Goal: Task Accomplishment & Management: Manage account settings

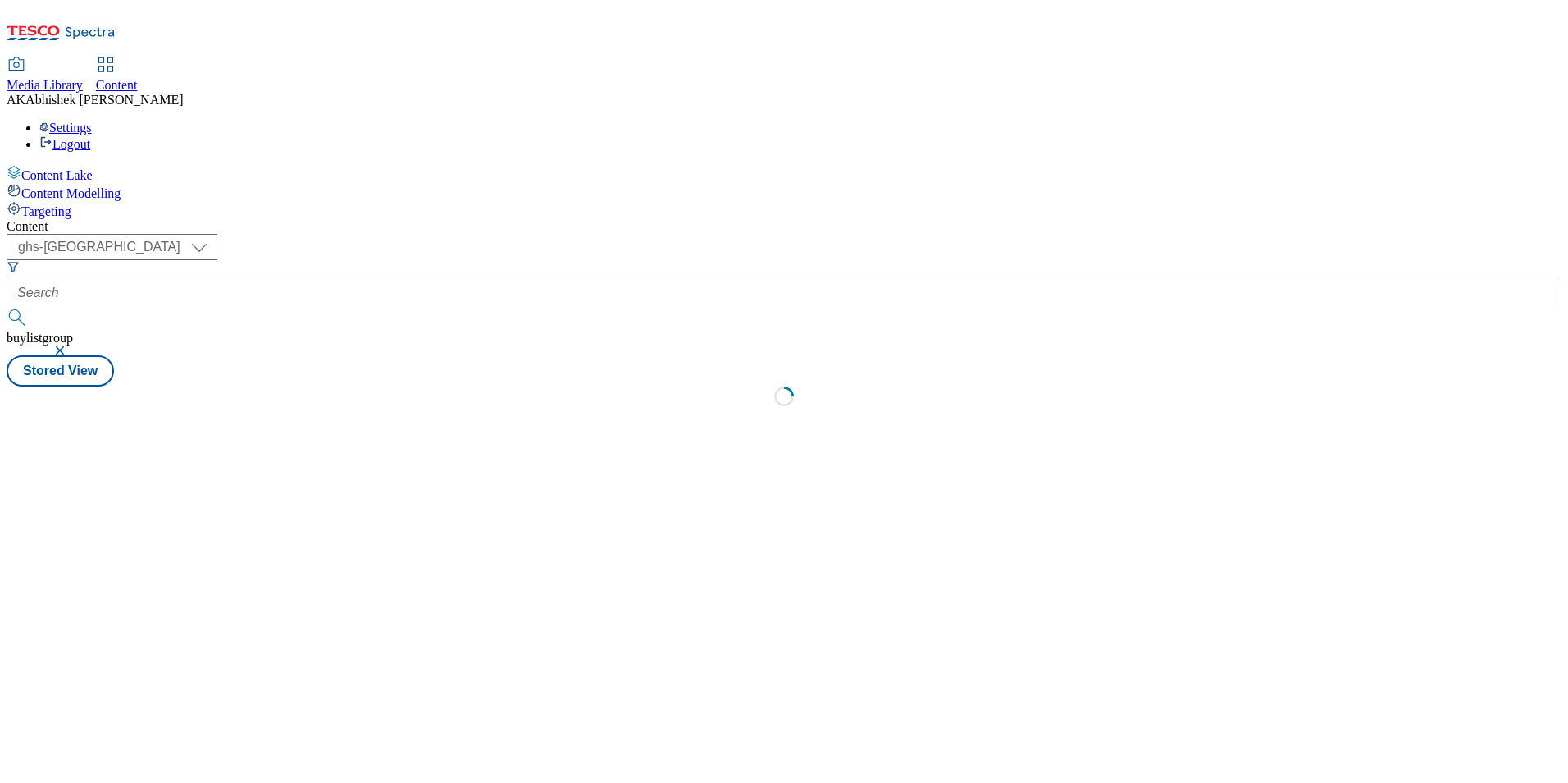
select select "ghs-[GEOGRAPHIC_DATA]"
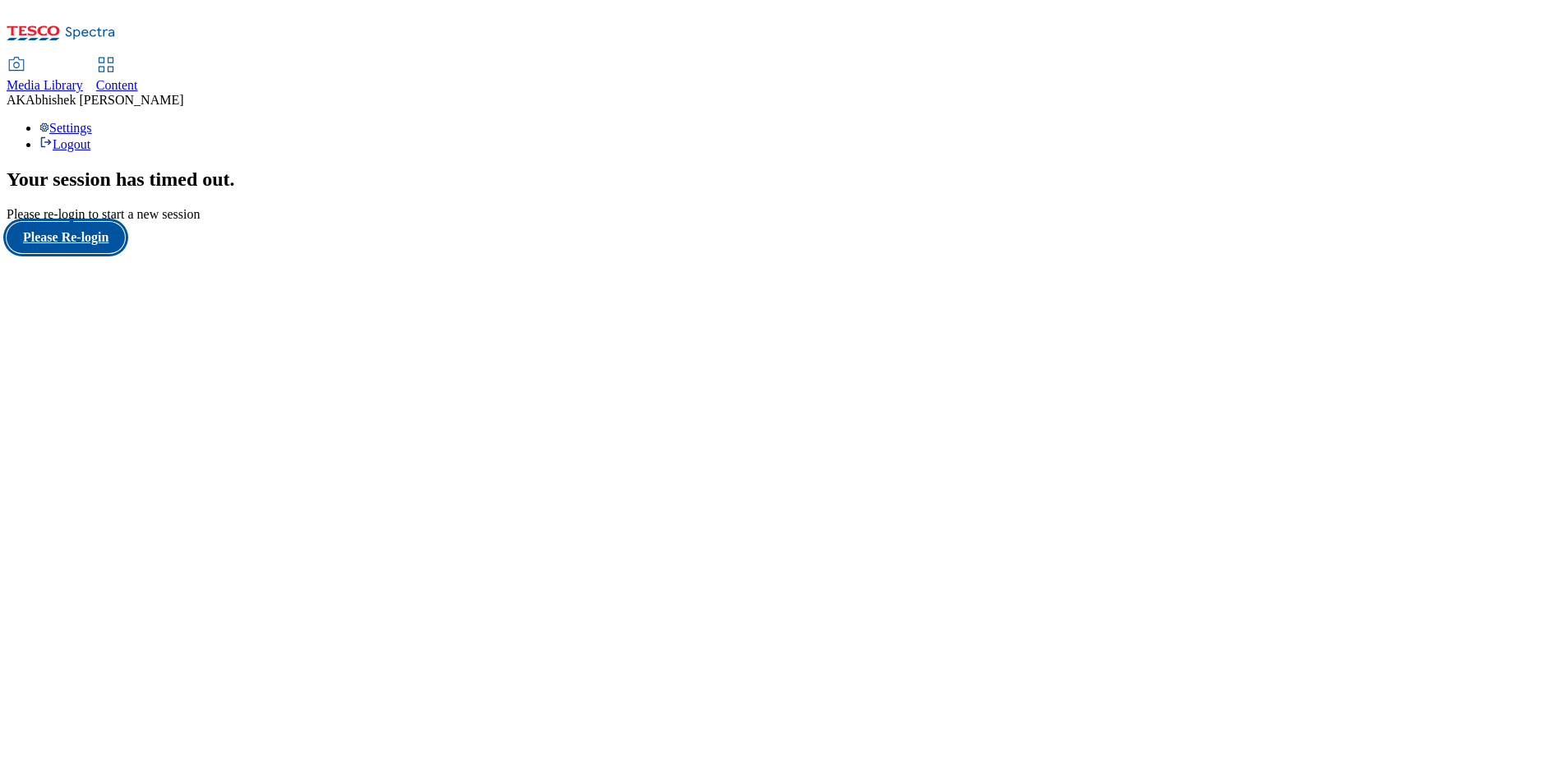
click at [104, 253] on button "Please Re-login" at bounding box center [66, 237] width 119 height 31
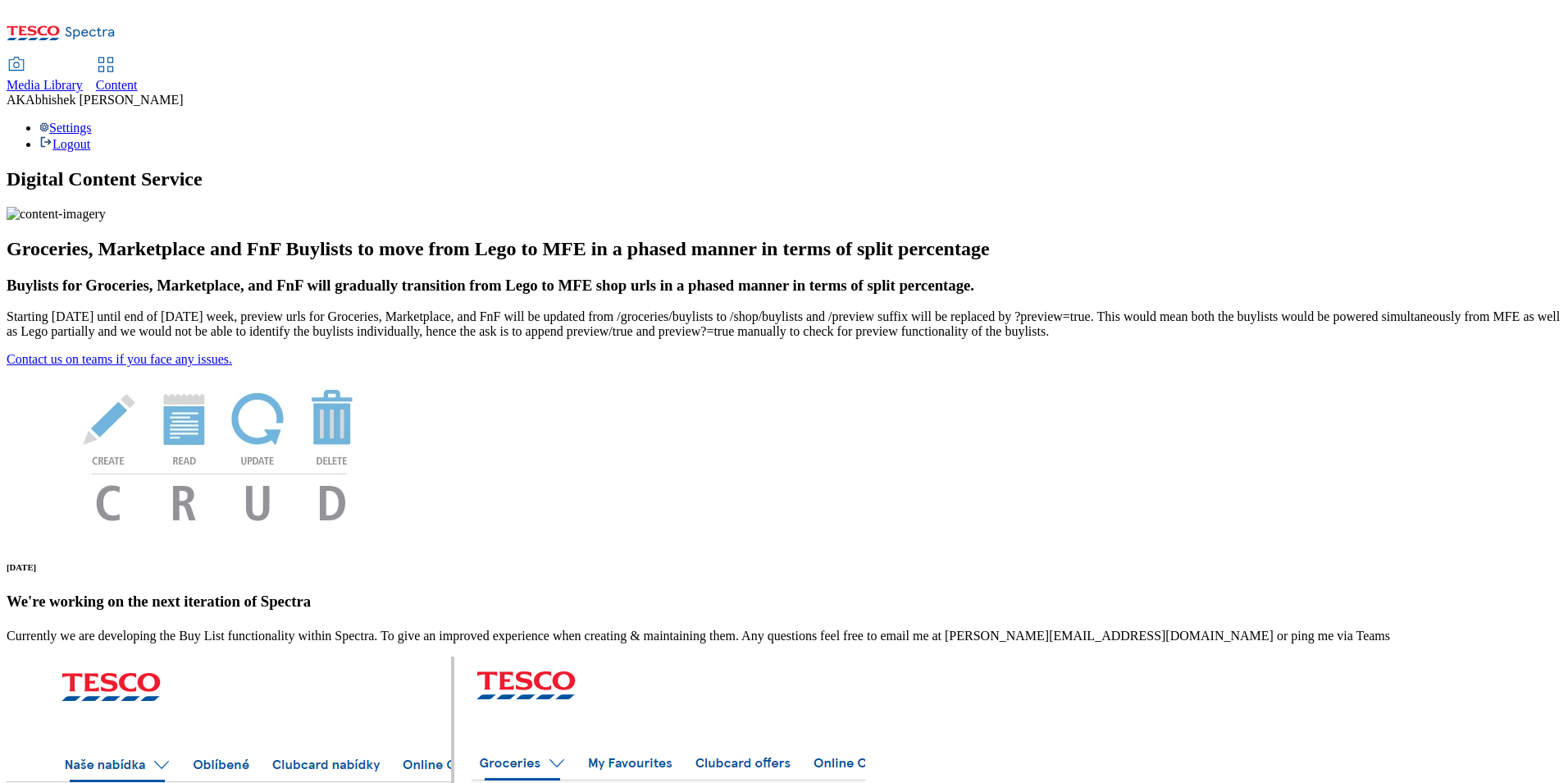
click at [138, 78] on span "Content" at bounding box center [117, 85] width 42 height 14
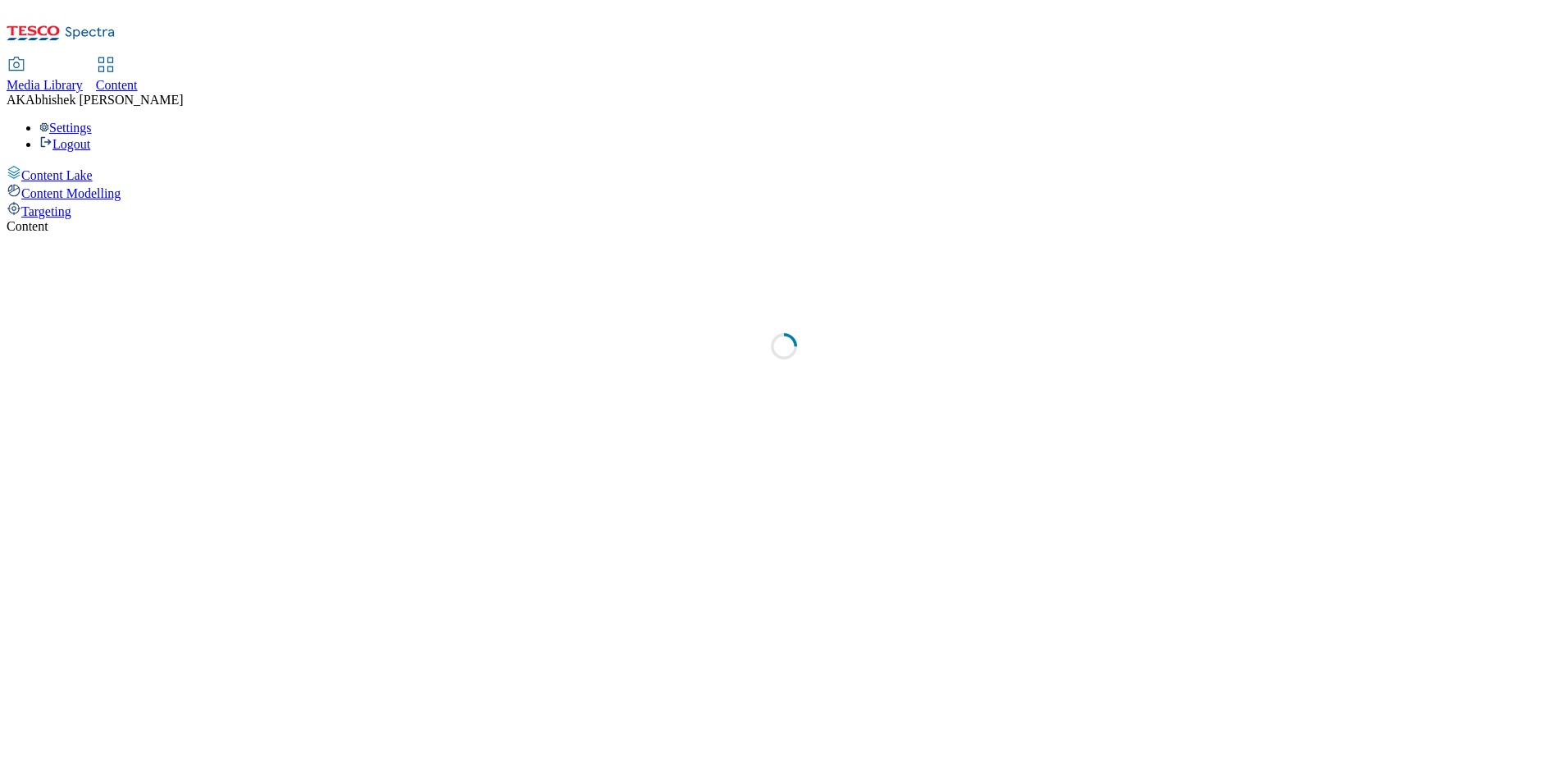
select select "ghs-[GEOGRAPHIC_DATA]"
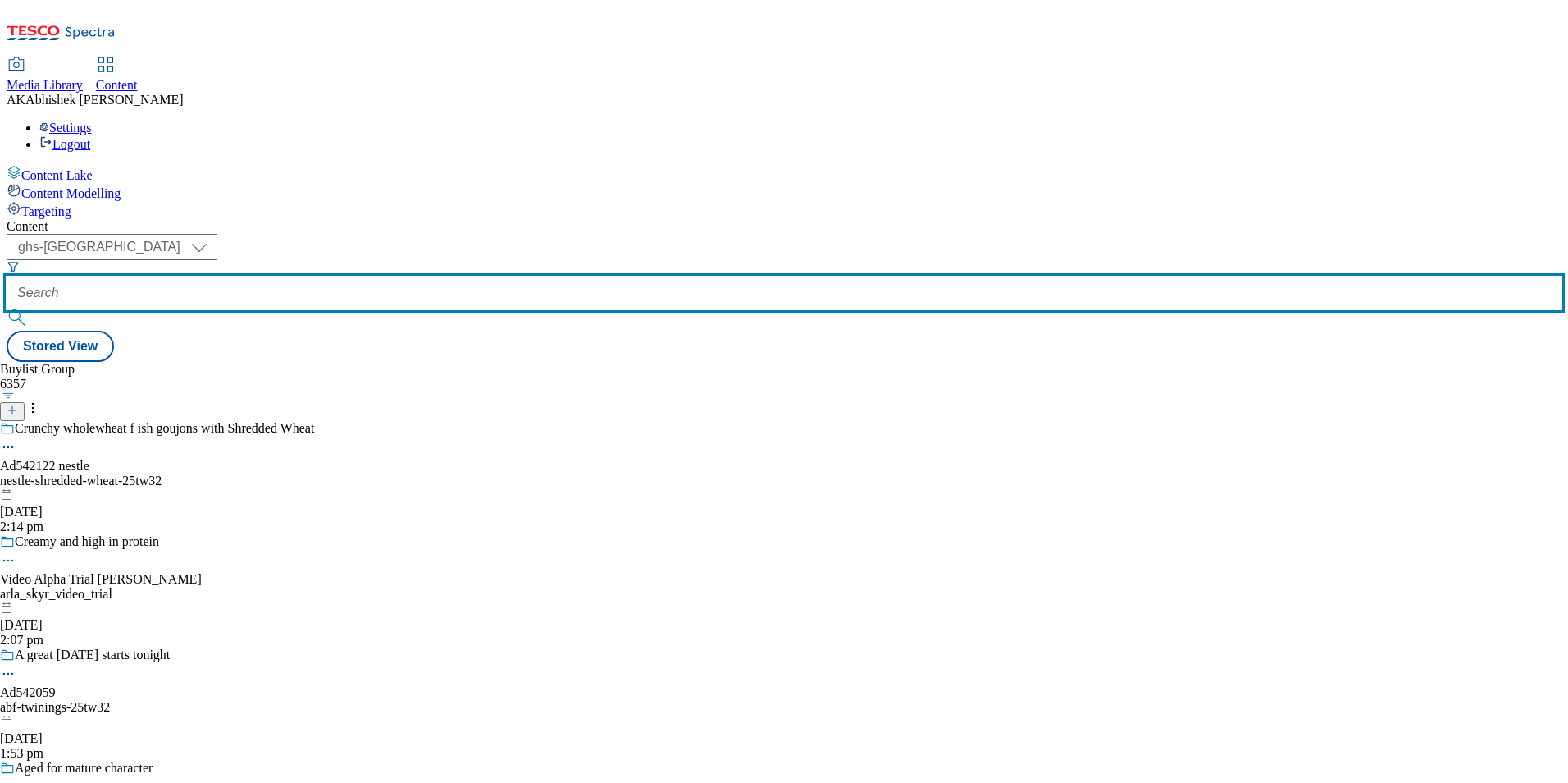
click at [380, 277] on input "text" at bounding box center [784, 294] width 1555 height 33
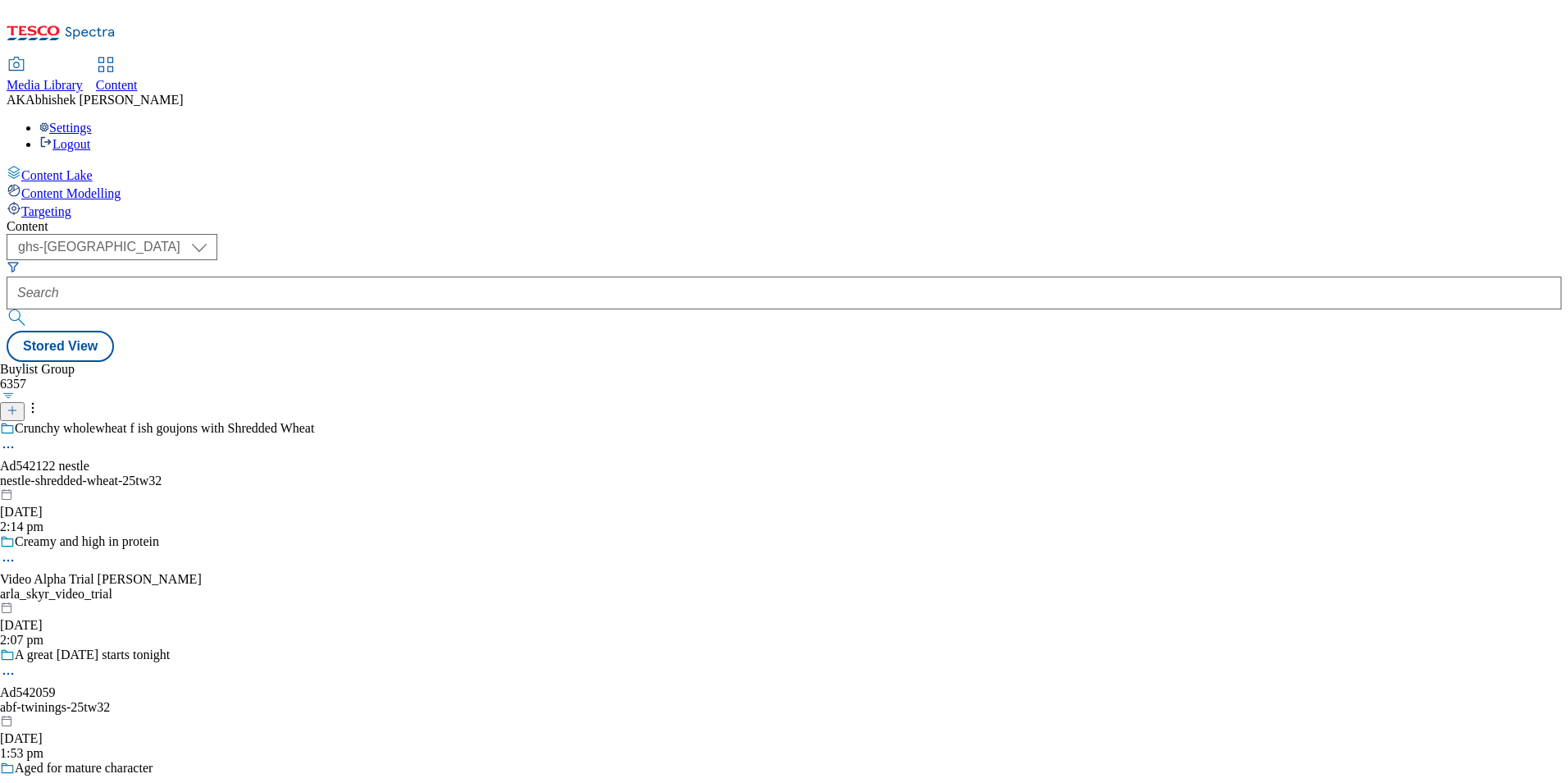
click at [314, 421] on div "Crunchy wholewheat f ish goujons with Shredded Wheat Ad542122 nestle nestle-shr…" at bounding box center [157, 477] width 314 height 113
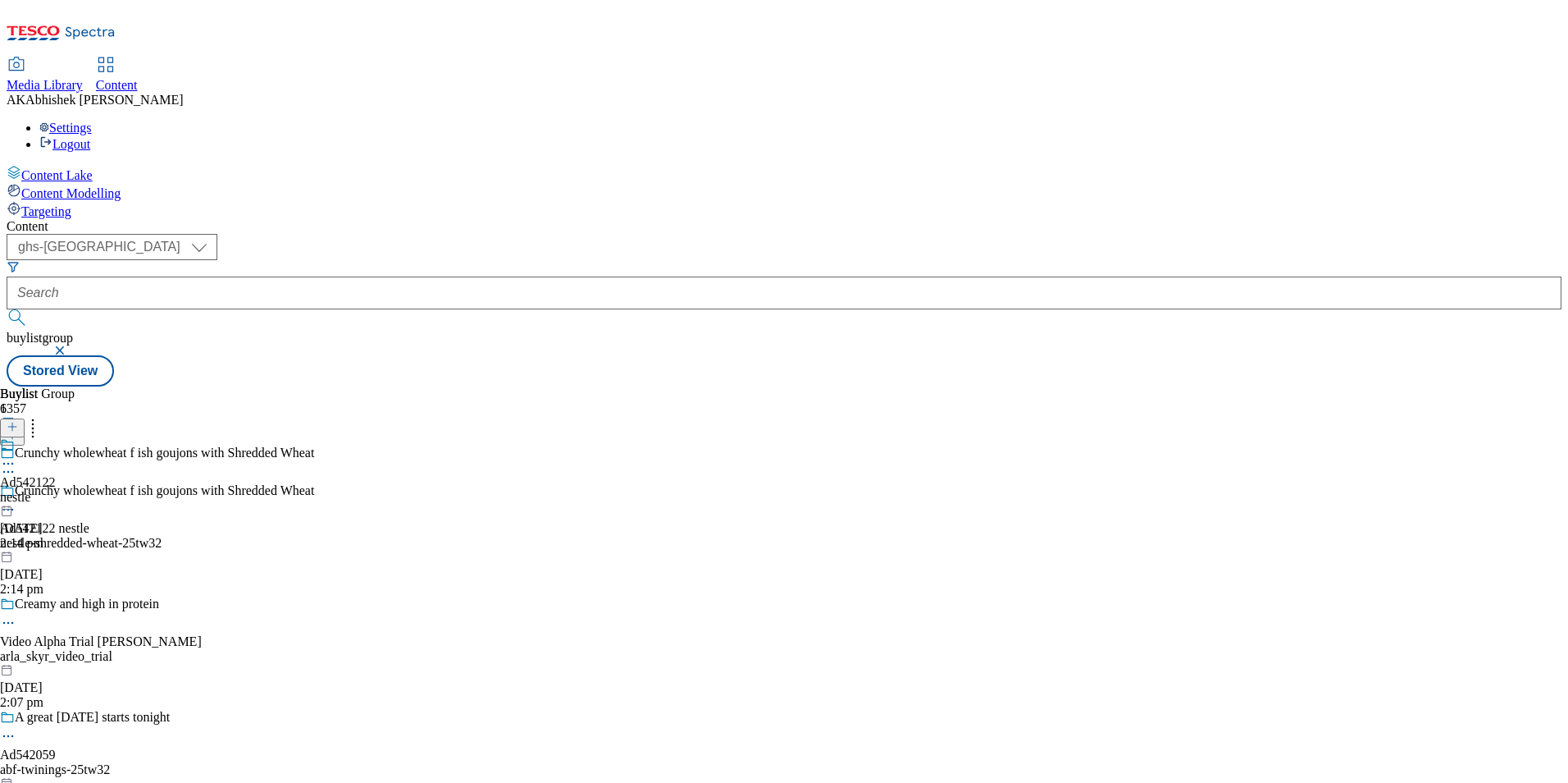
click at [17, 502] on icon at bounding box center [8, 510] width 17 height 17
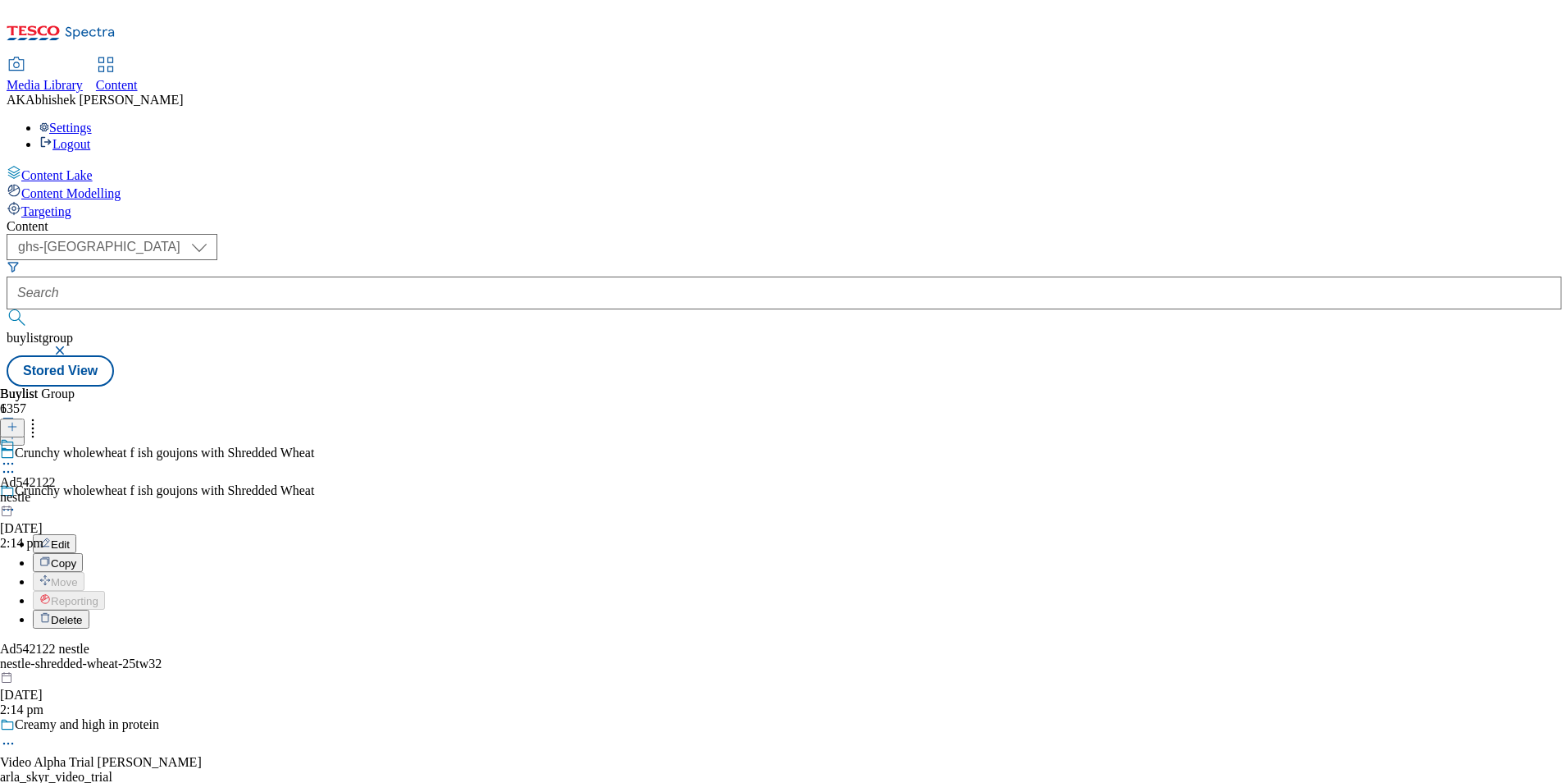
click at [70, 538] on span "Edit" at bounding box center [60, 544] width 19 height 12
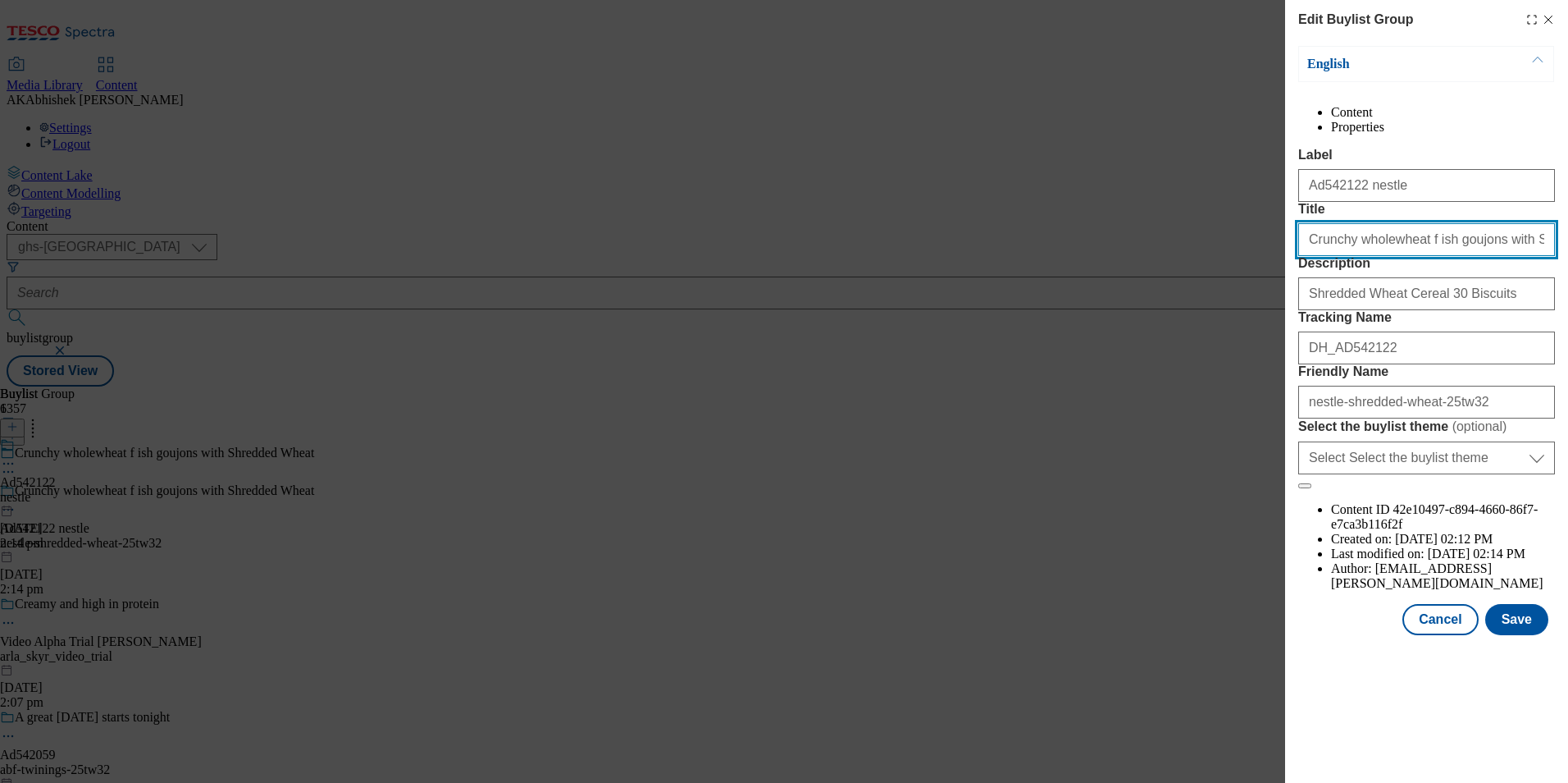
click at [1404, 256] on input "Crunchy wholewheat f ish goujons with Shredded Wheat" at bounding box center [1426, 240] width 257 height 33
type input "Crunchy wholewheat fish goujons with Shredded Wheat"
click at [1437, 256] on input "Crunchy wholewheat fish goujons with Shredded Wheat" at bounding box center [1426, 240] width 257 height 33
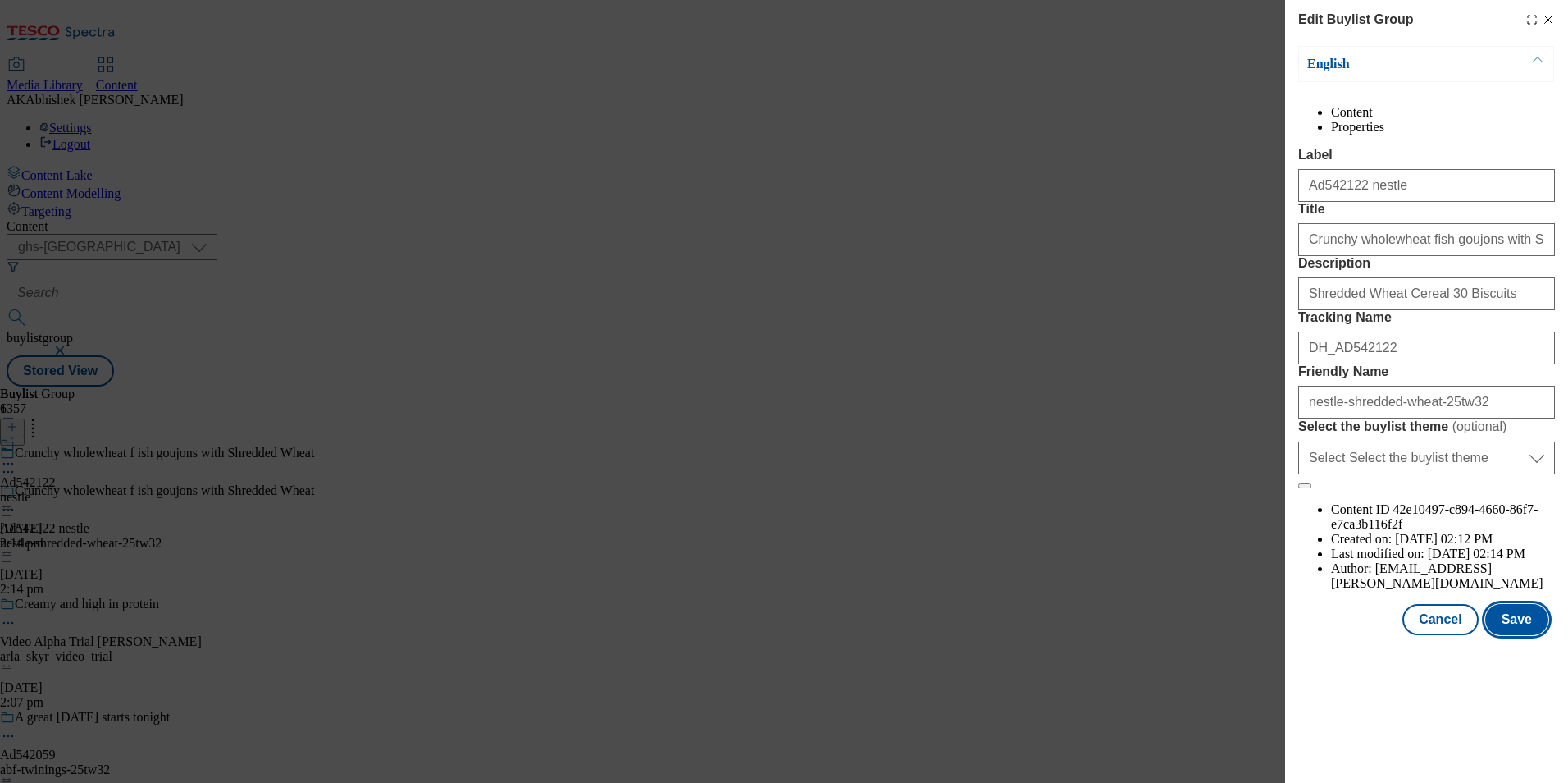
click at [1529, 635] on button "Save" at bounding box center [1517, 619] width 64 height 31
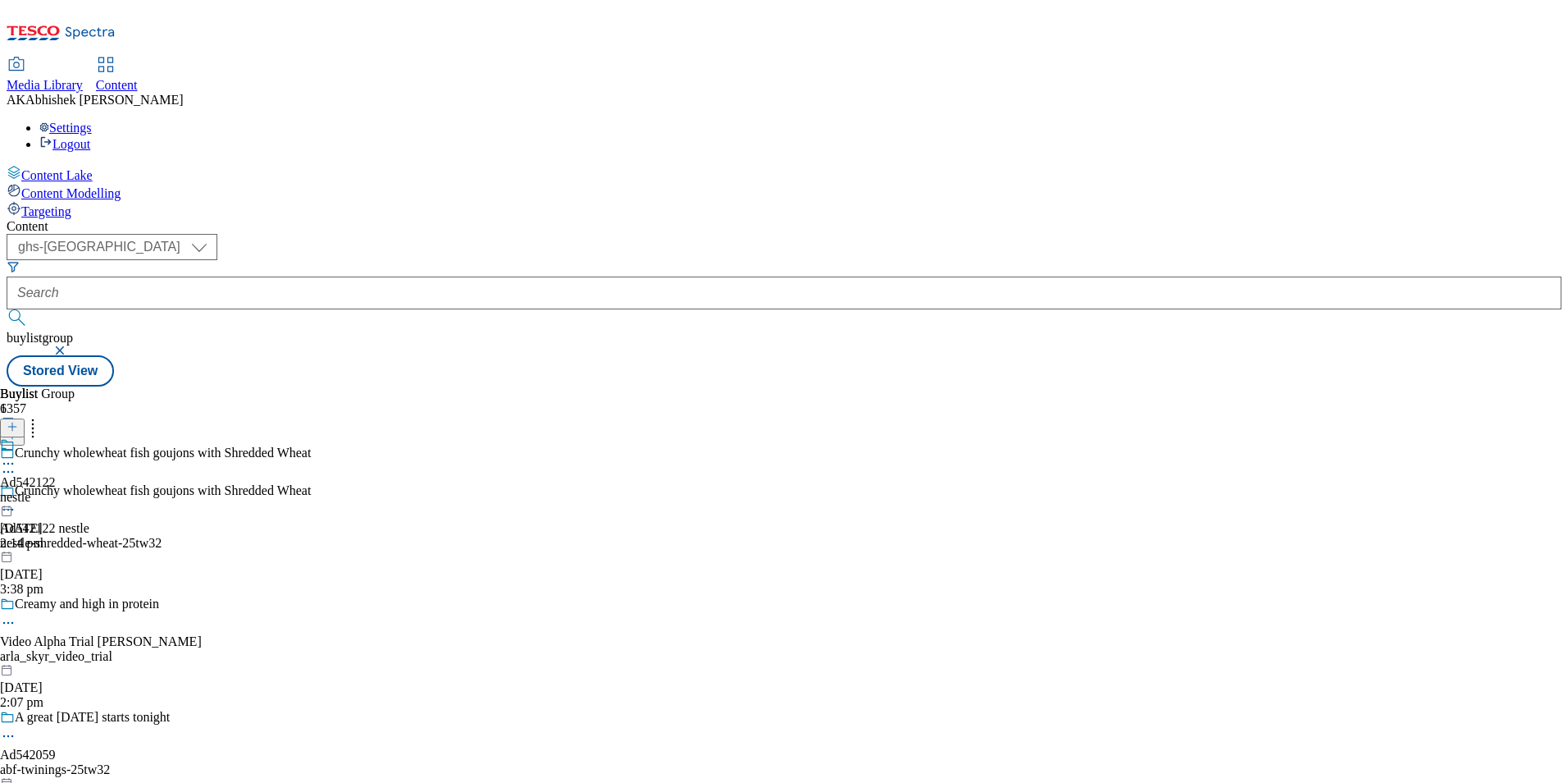
click at [17, 456] on icon at bounding box center [8, 463] width 17 height 17
click at [77, 489] on button "Edit" at bounding box center [55, 498] width 44 height 19
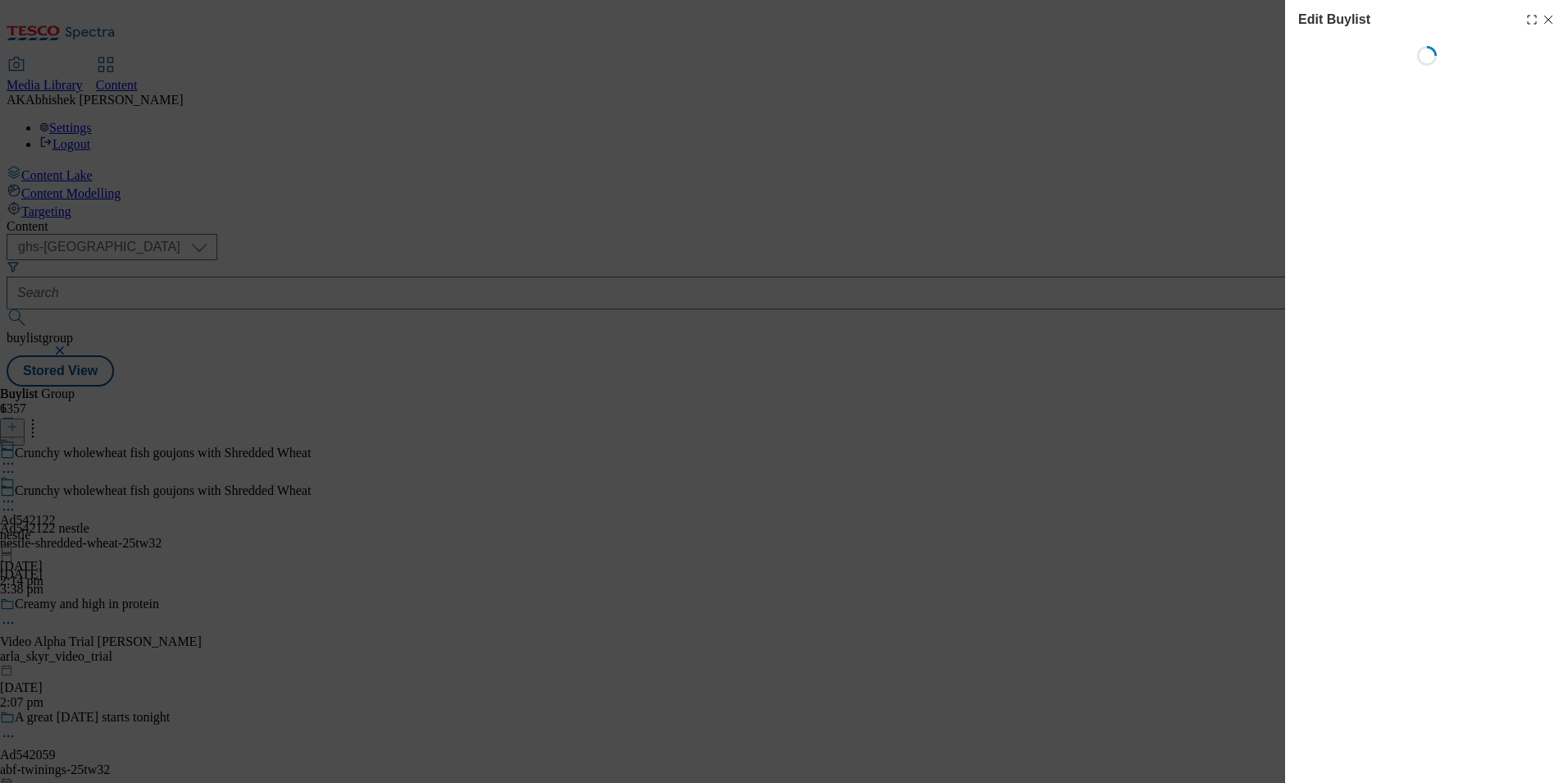
select select "tactical"
select select "supplier funded short term 1-3 weeks"
select select "dunnhumby"
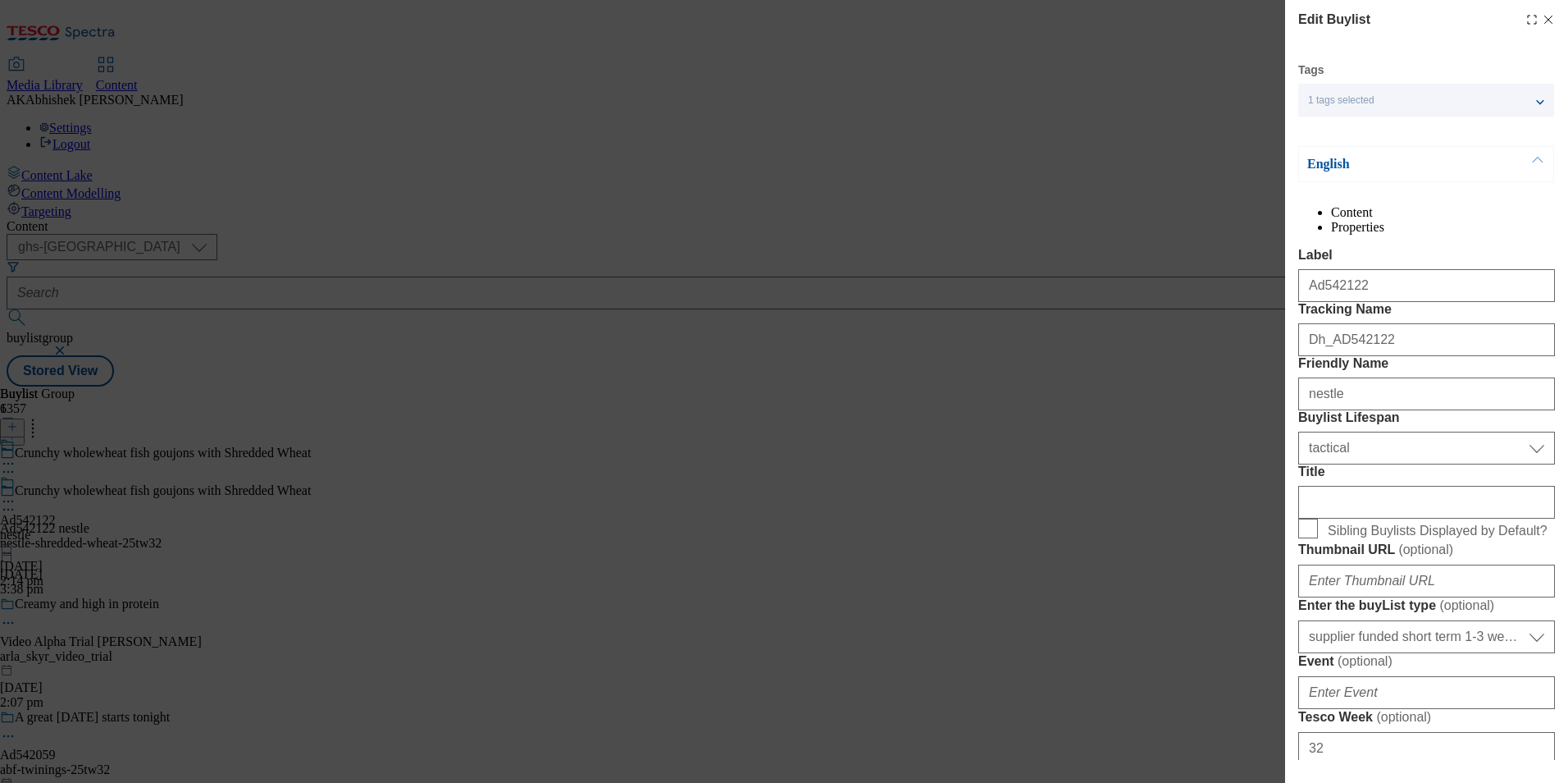
select select "Banner"
click at [1322, 356] on input "Dh_AD542122" at bounding box center [1426, 340] width 257 height 33
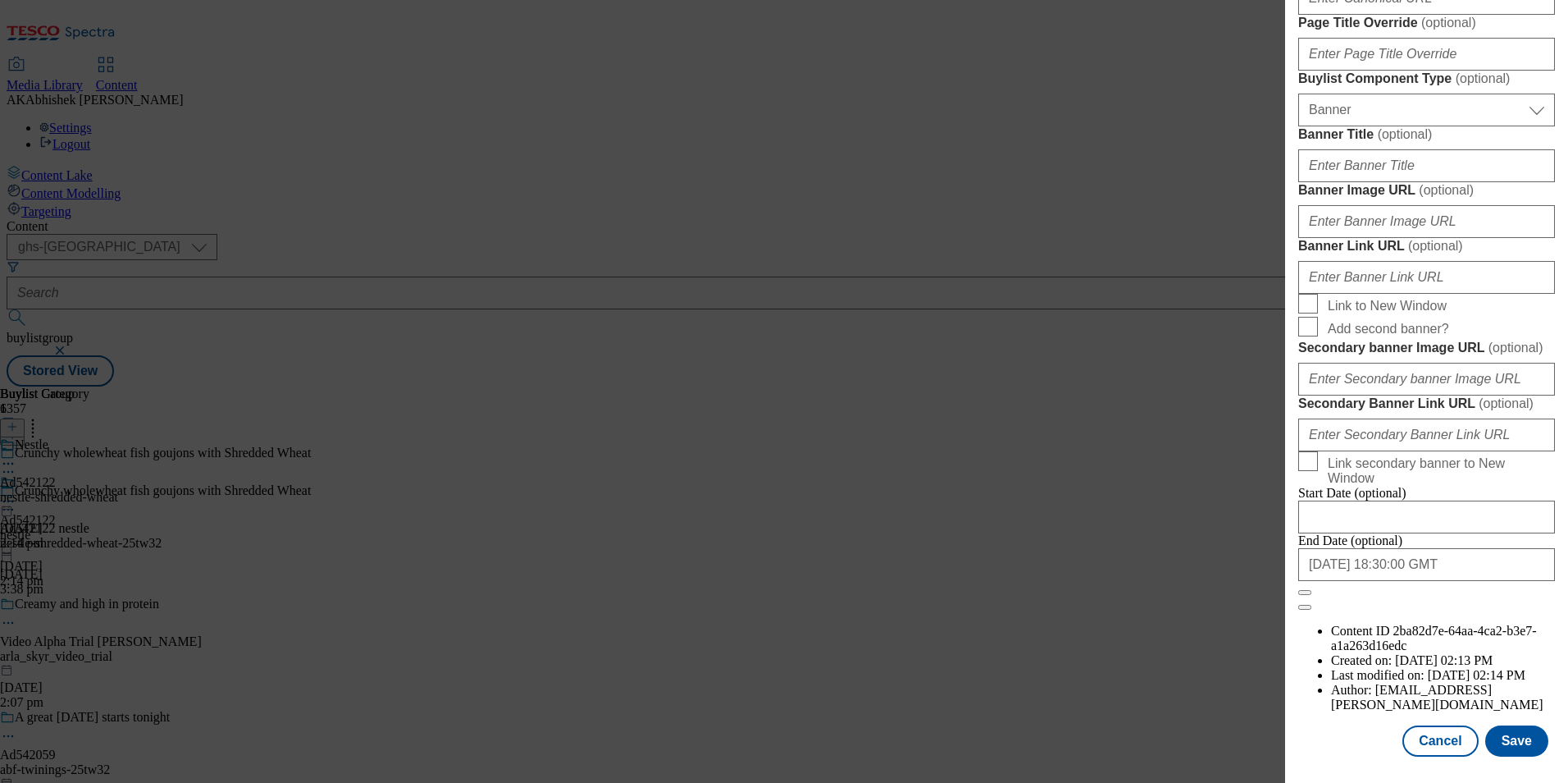
scroll to position [1604, 0]
type input "DH_AD542122"
click at [1477, 581] on input "2025-12-26 18:30:00 GMT" at bounding box center [1426, 564] width 257 height 33
select select "2025"
select select "December"
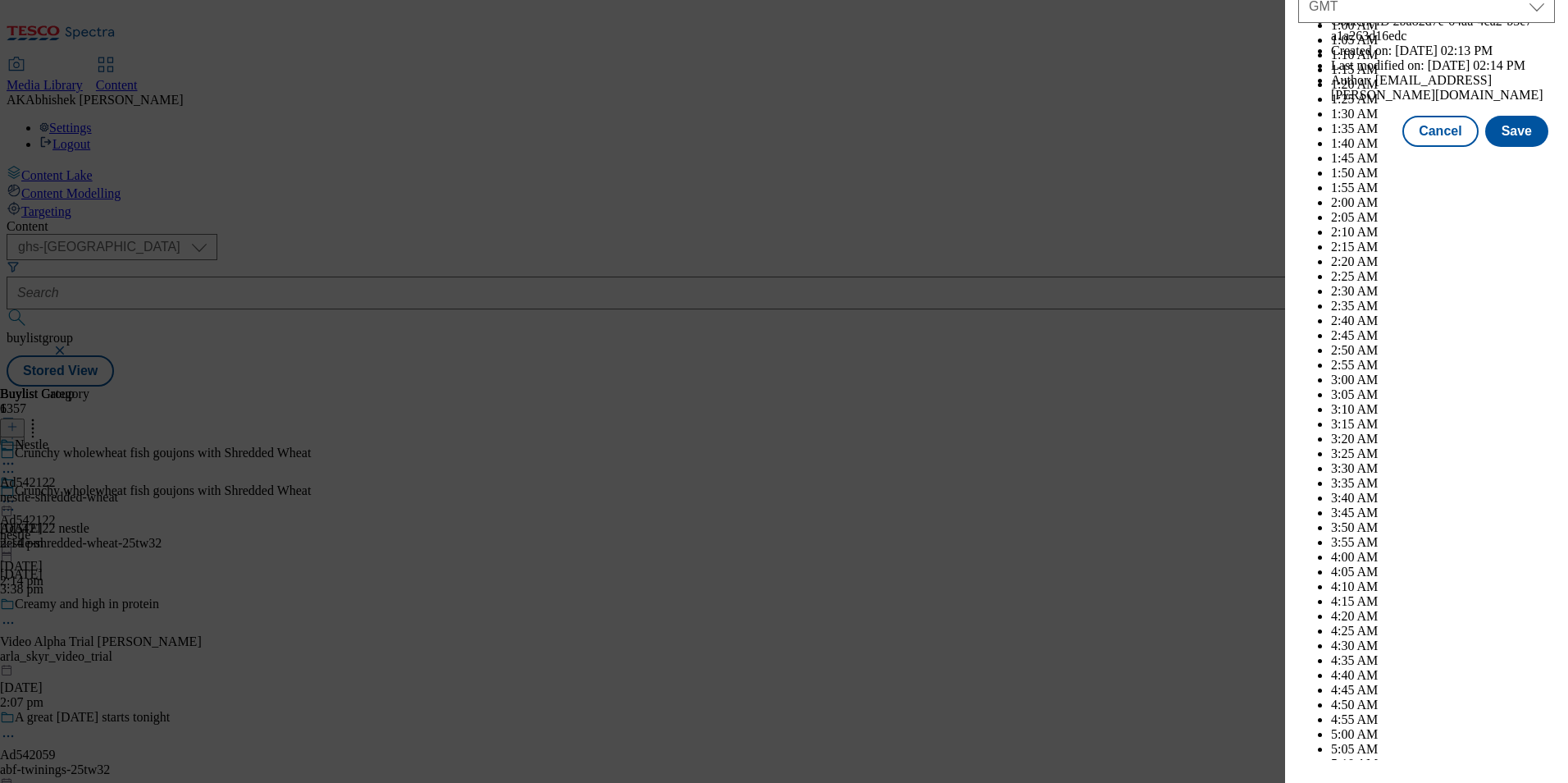
scroll to position [6731, 0]
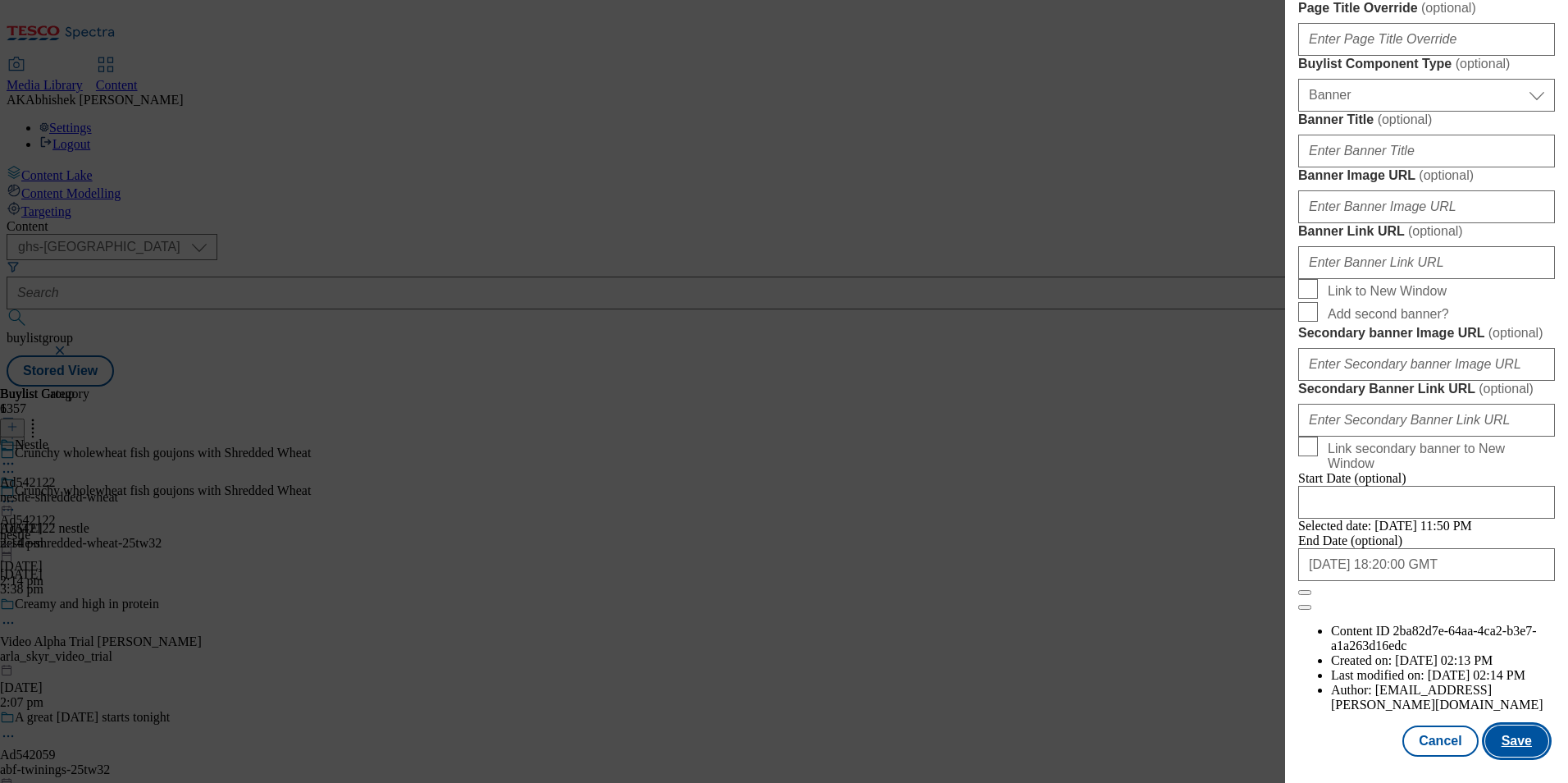
click at [1505, 746] on button "Save" at bounding box center [1517, 741] width 64 height 31
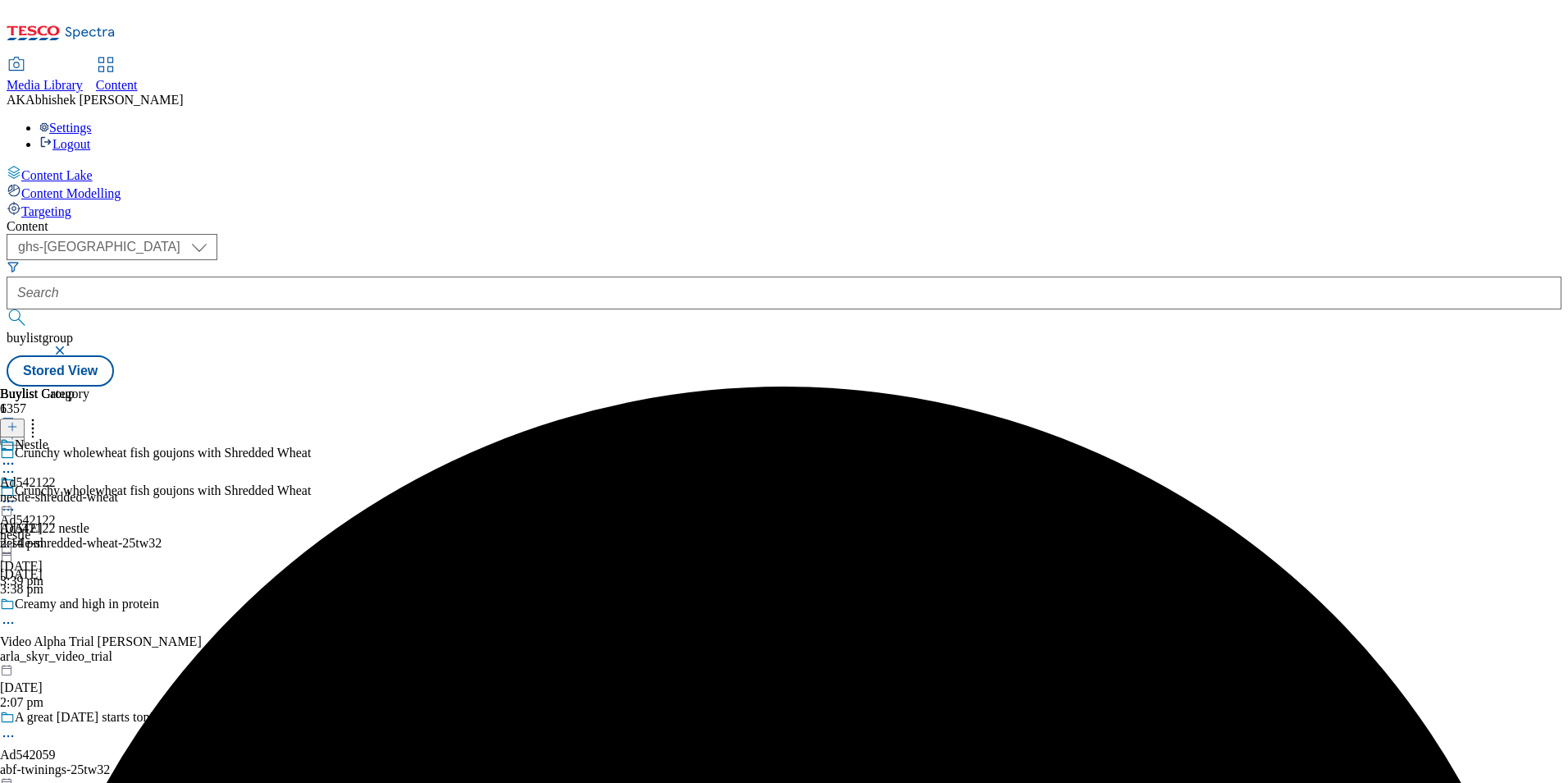
click at [17, 456] on icon at bounding box center [8, 463] width 17 height 17
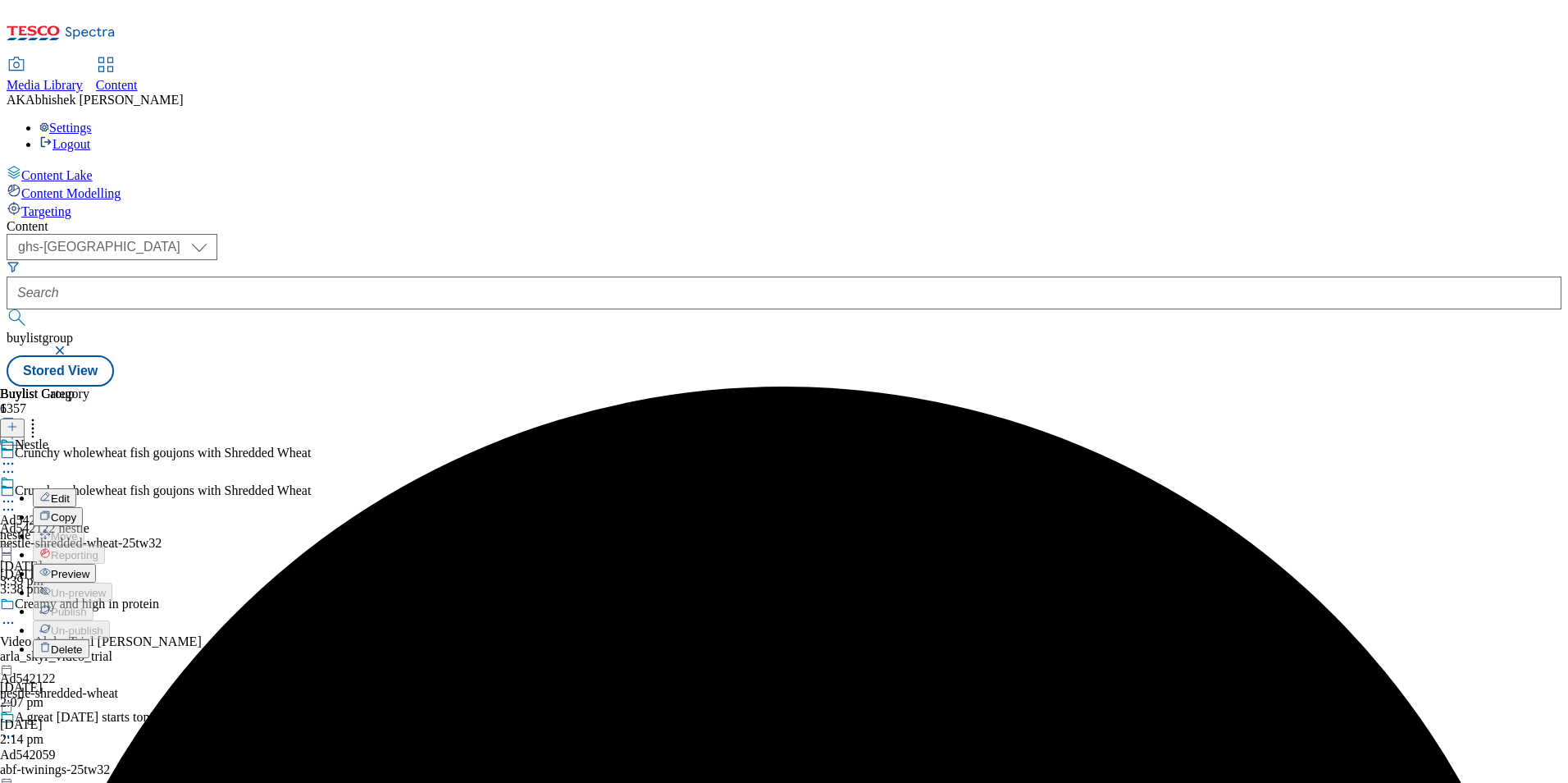
click at [70, 492] on span "Edit" at bounding box center [60, 498] width 19 height 12
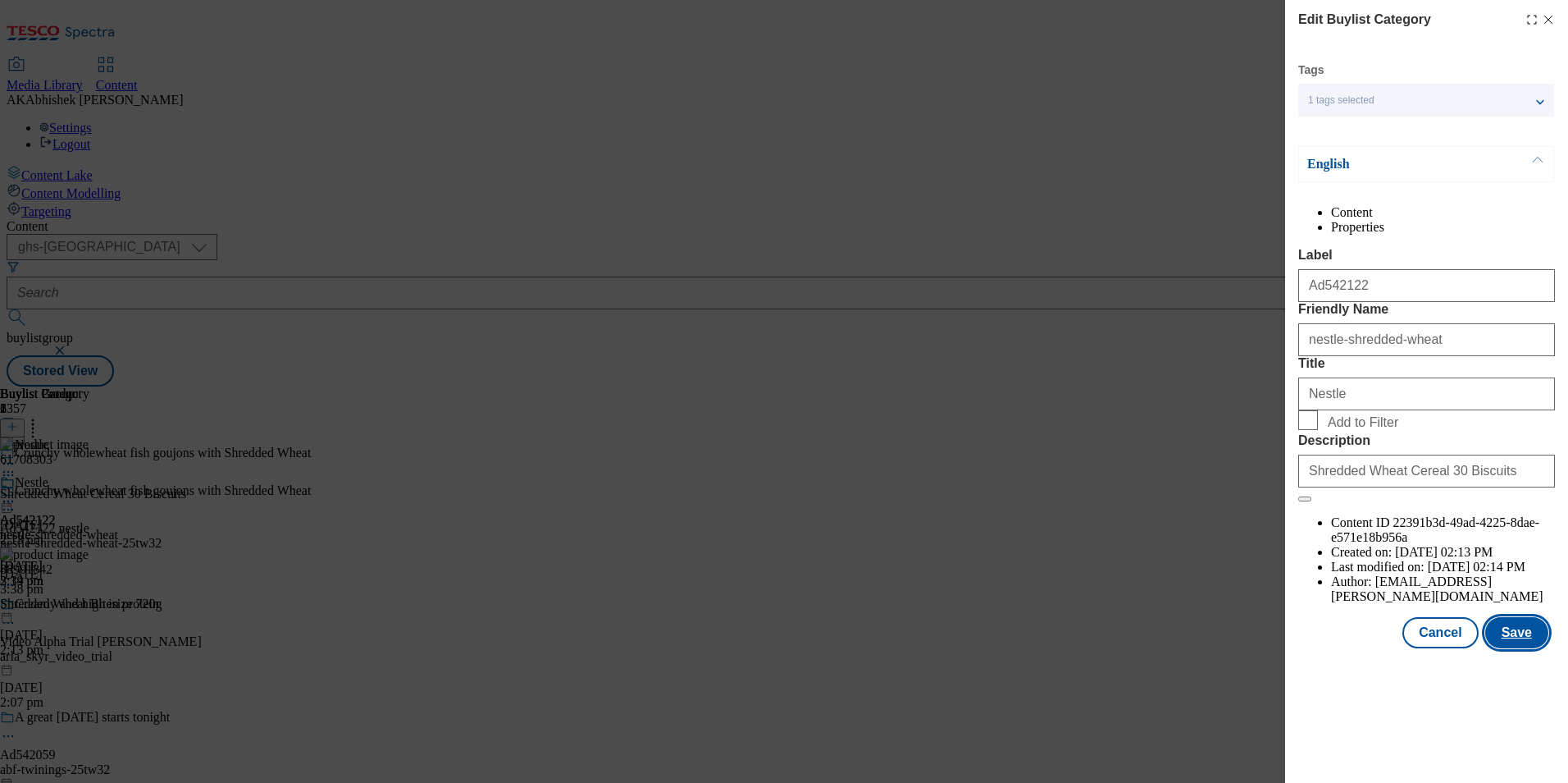
click at [1526, 648] on button "Save" at bounding box center [1517, 632] width 64 height 31
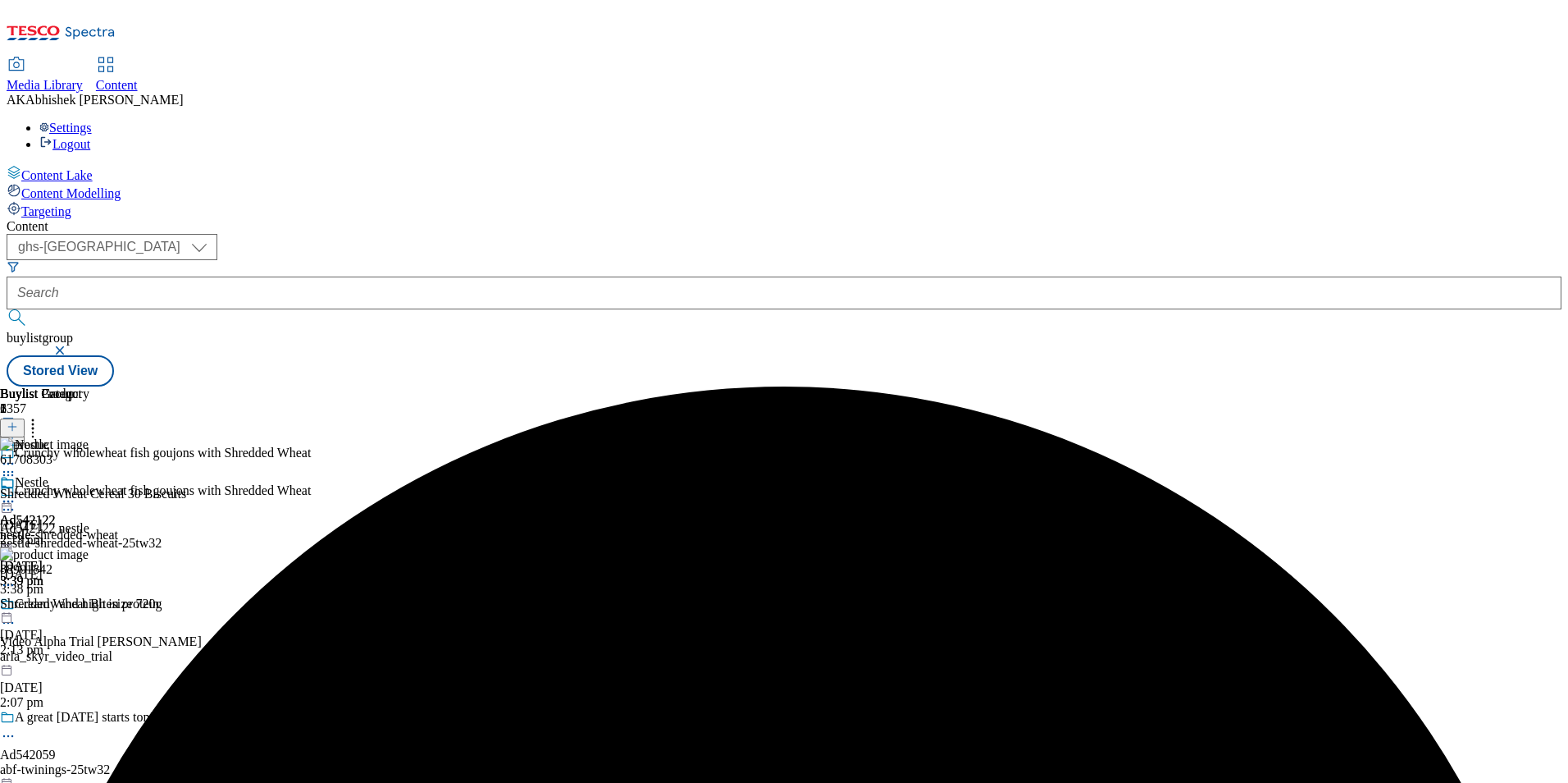
click at [17, 493] on icon at bounding box center [8, 501] width 17 height 17
click at [90, 605] on span "Preview" at bounding box center [70, 611] width 38 height 12
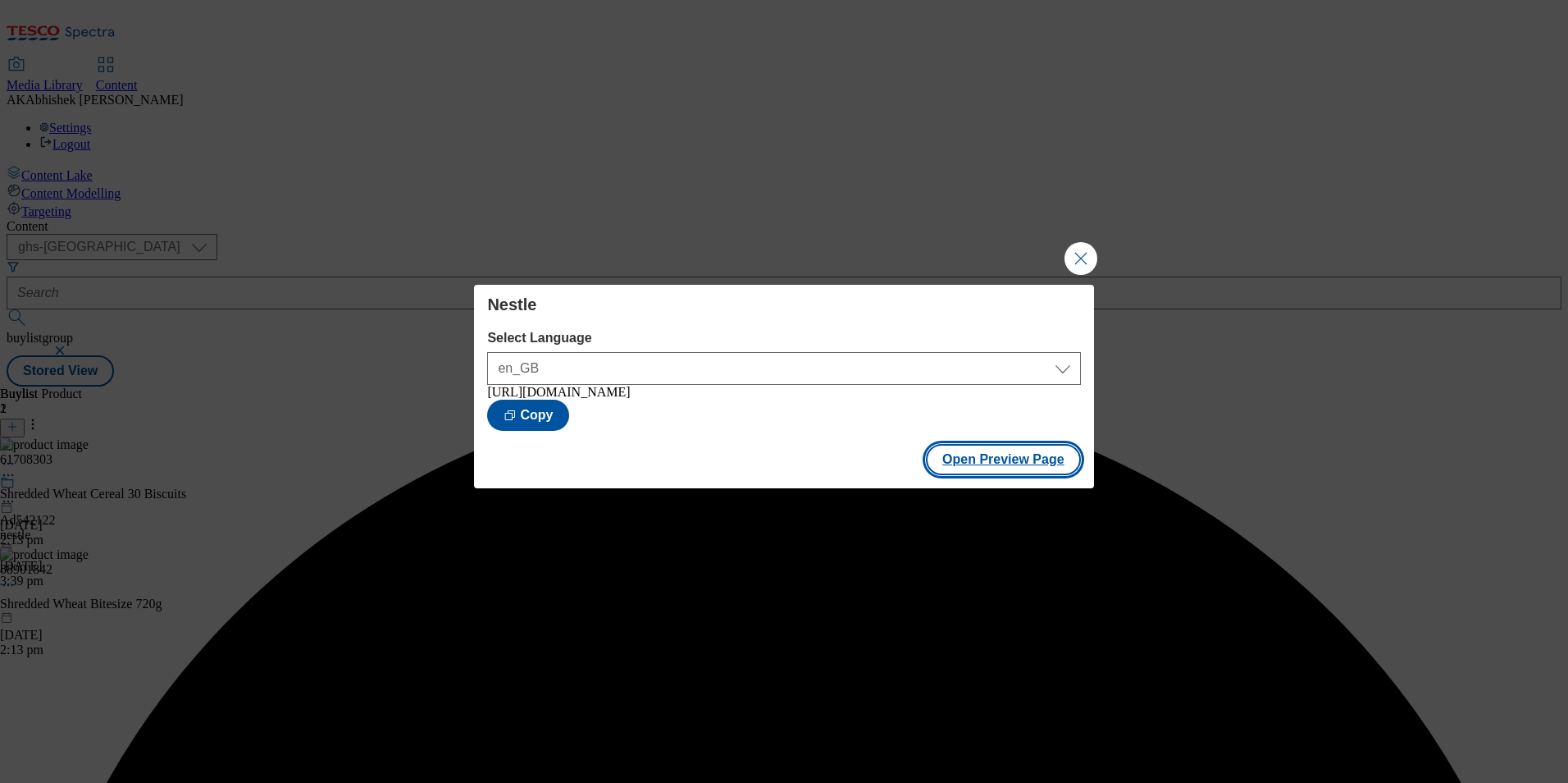
click at [1031, 456] on button "Open Preview Page" at bounding box center [1004, 460] width 155 height 31
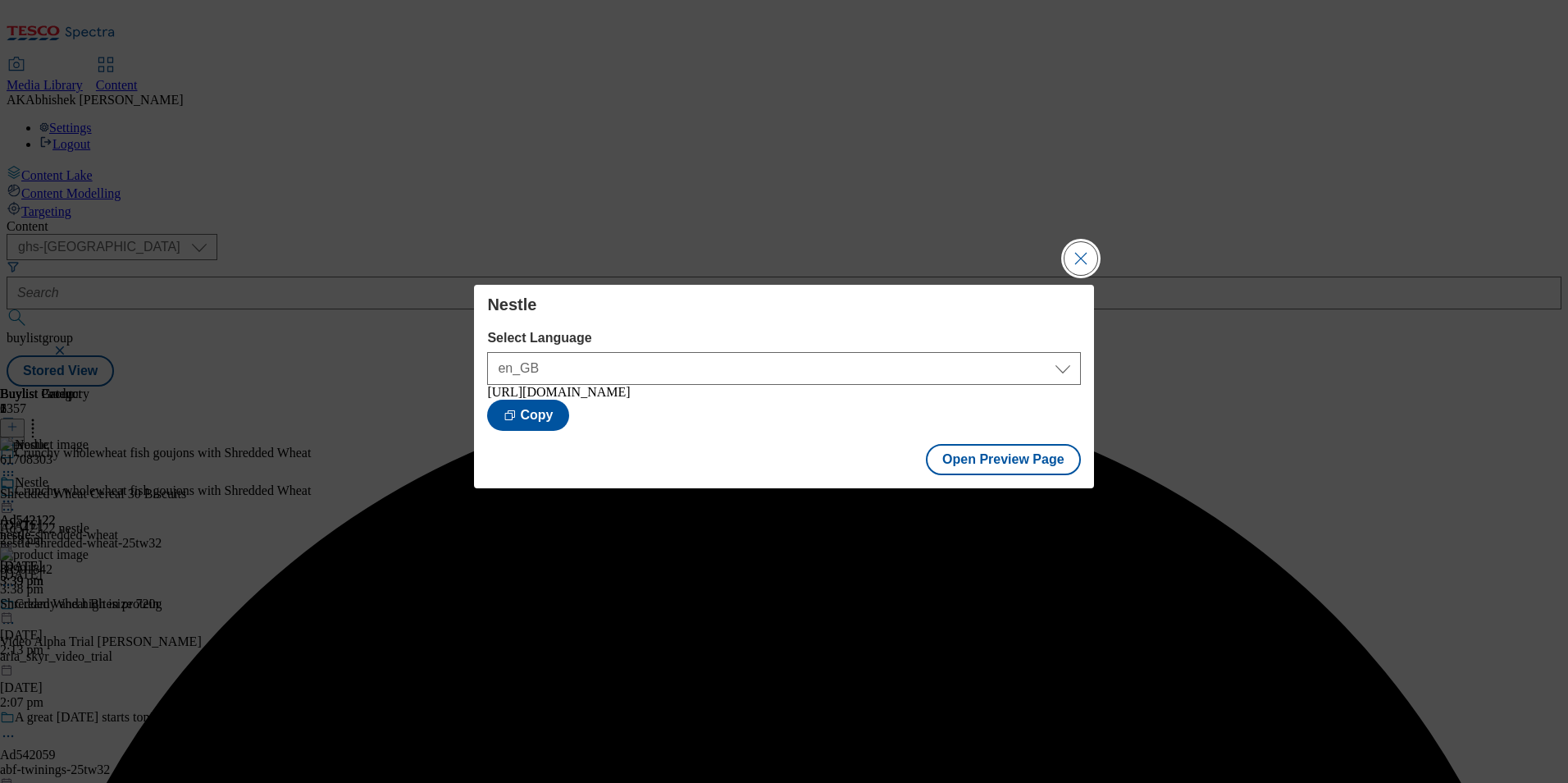
click at [1084, 247] on button "Close Modal" at bounding box center [1081, 259] width 33 height 33
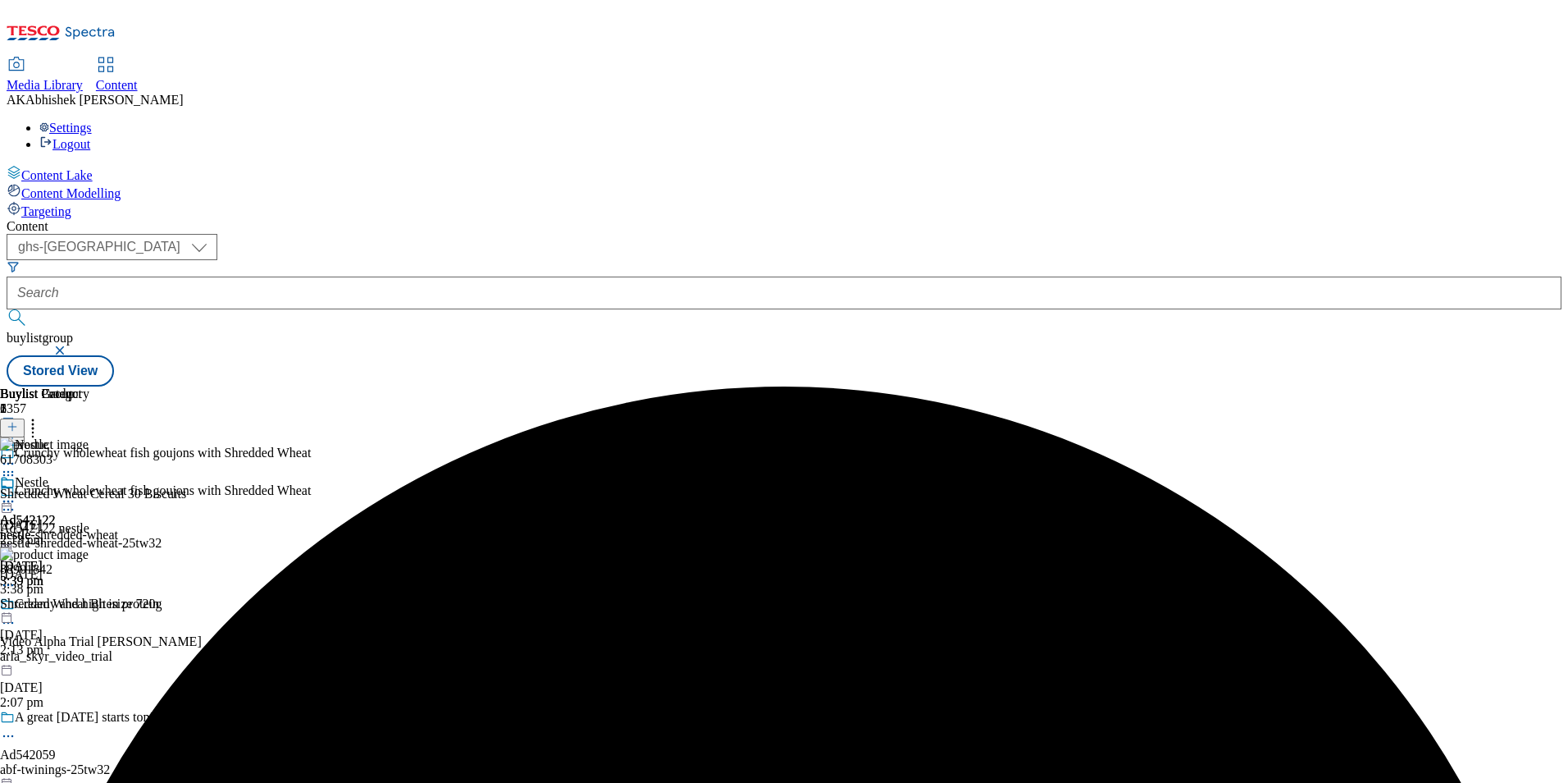
click at [17, 493] on icon at bounding box center [8, 501] width 17 height 17
click at [87, 662] on span "Publish" at bounding box center [68, 668] width 36 height 12
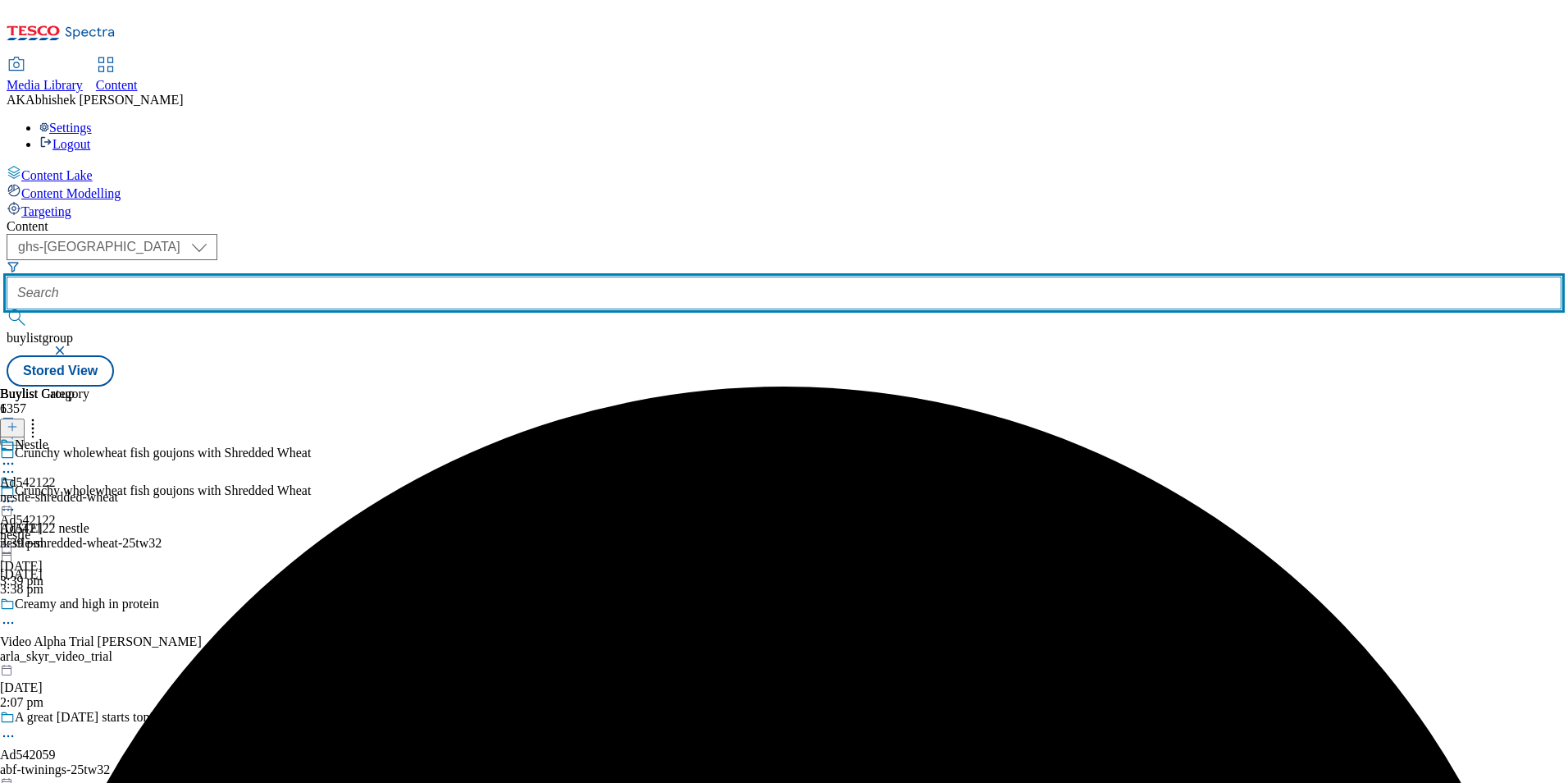
click at [424, 277] on input "text" at bounding box center [784, 294] width 1555 height 33
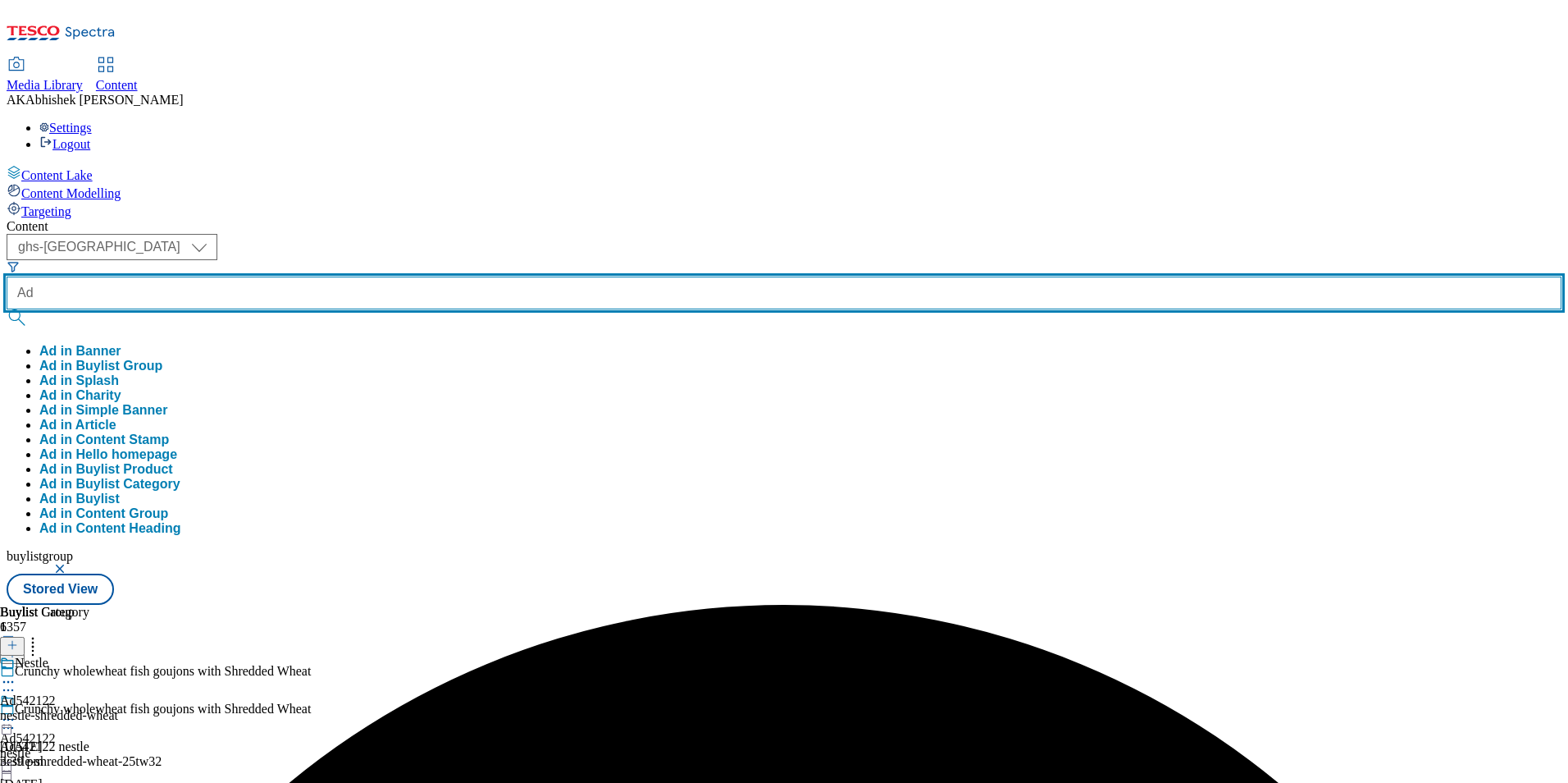
paste input "542297"
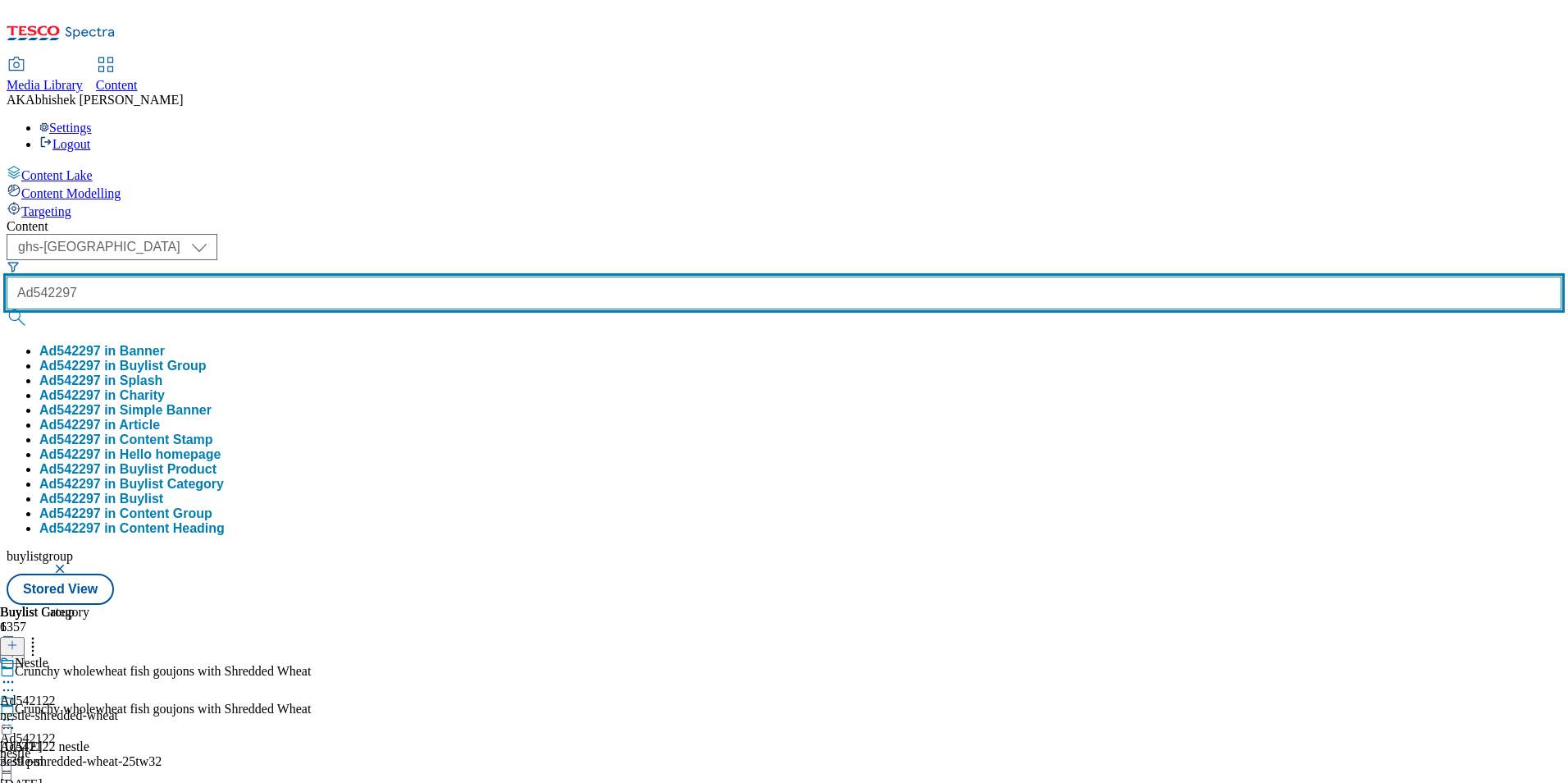
type input "Ad542297"
click at [7, 309] on button "submit" at bounding box center [18, 317] width 23 height 17
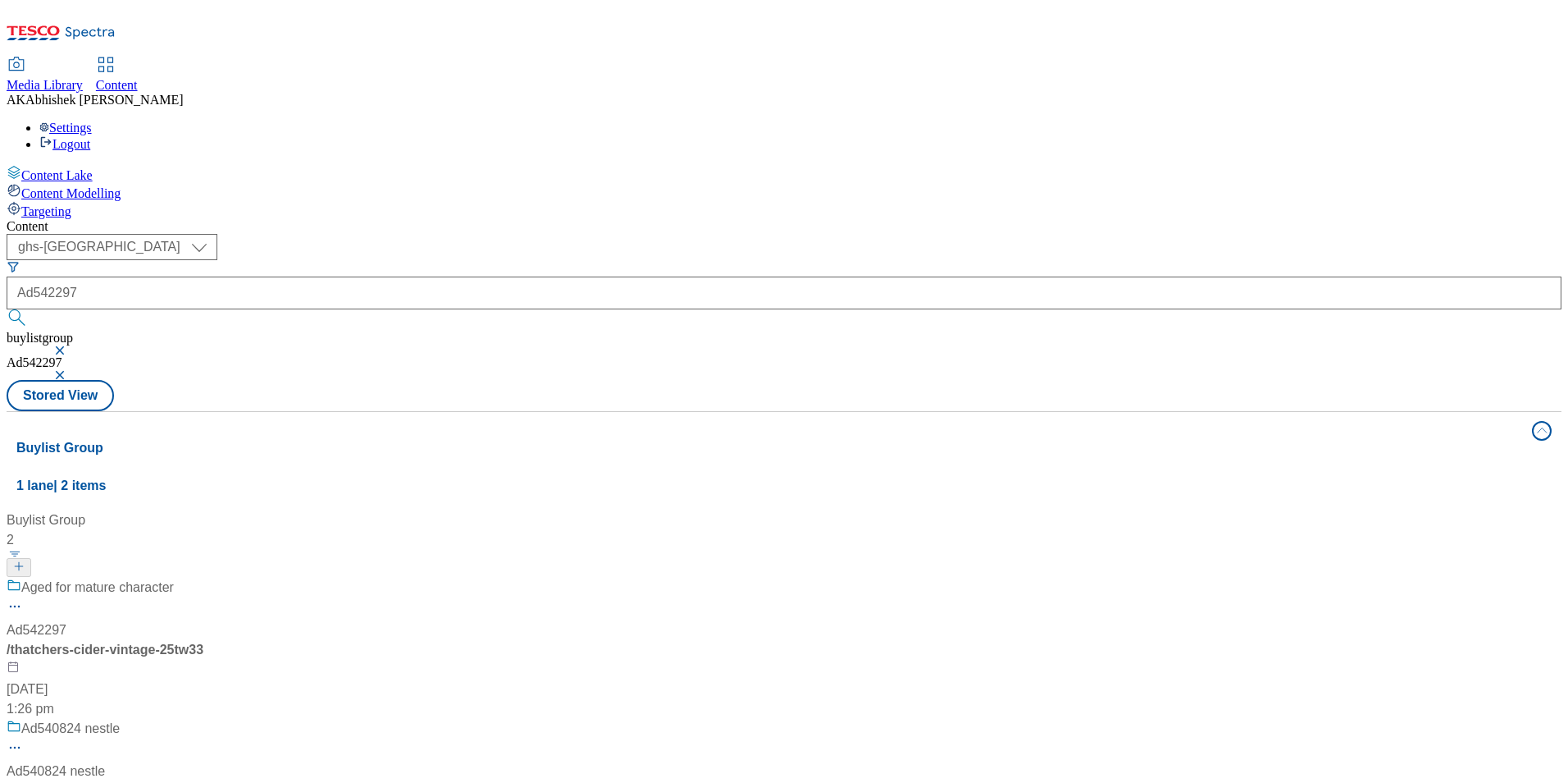
click at [212, 577] on div "Aged for mature character Ad542297 / thatchers-cider-vintage-25tw33 25 Sept 202…" at bounding box center [110, 648] width 205 height 141
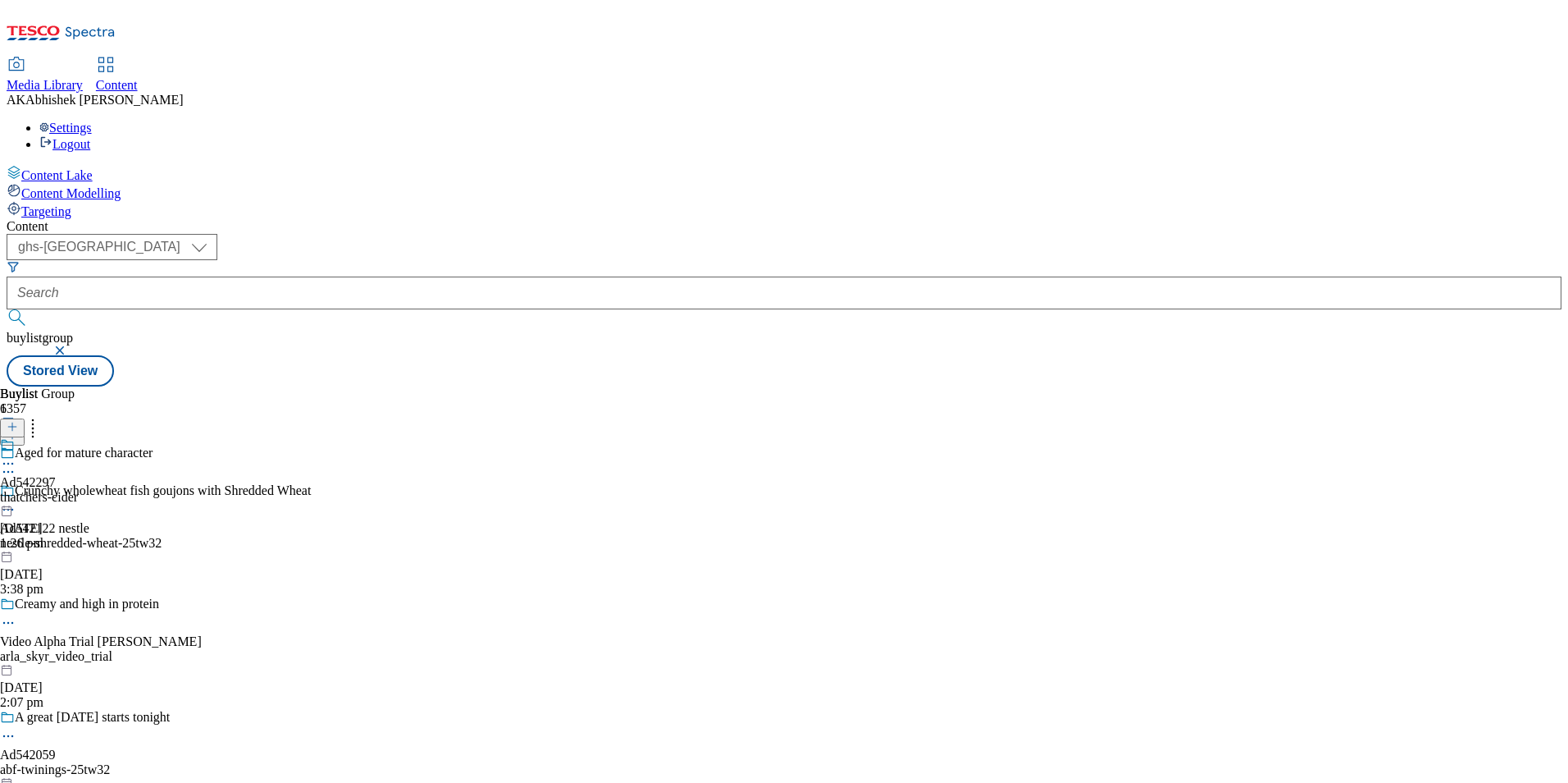
click at [17, 463] on icon at bounding box center [8, 471] width 17 height 17
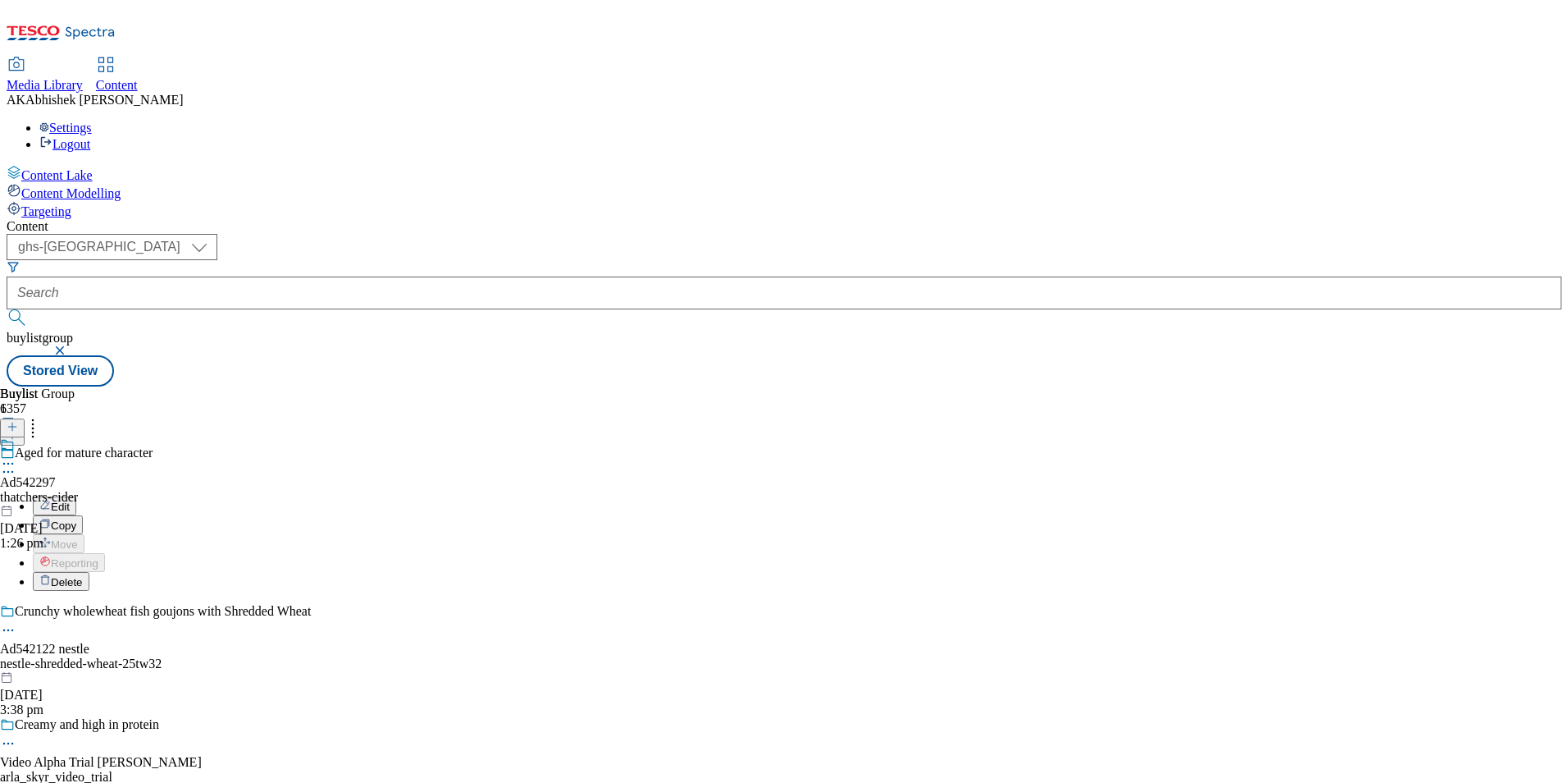
click at [301, 496] on li "Edit" at bounding box center [172, 506] width 278 height 19
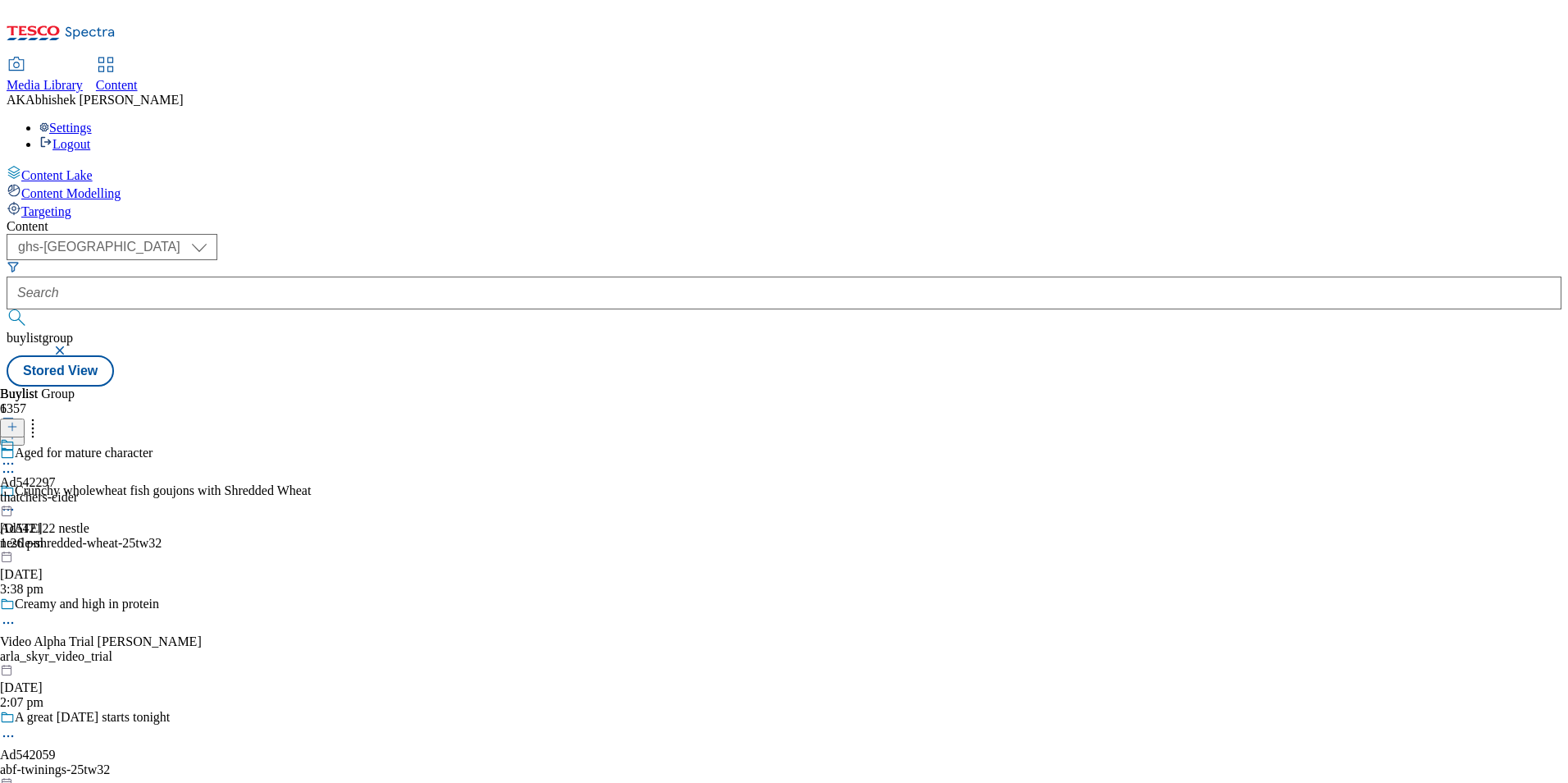
click at [17, 463] on icon at bounding box center [8, 471] width 17 height 17
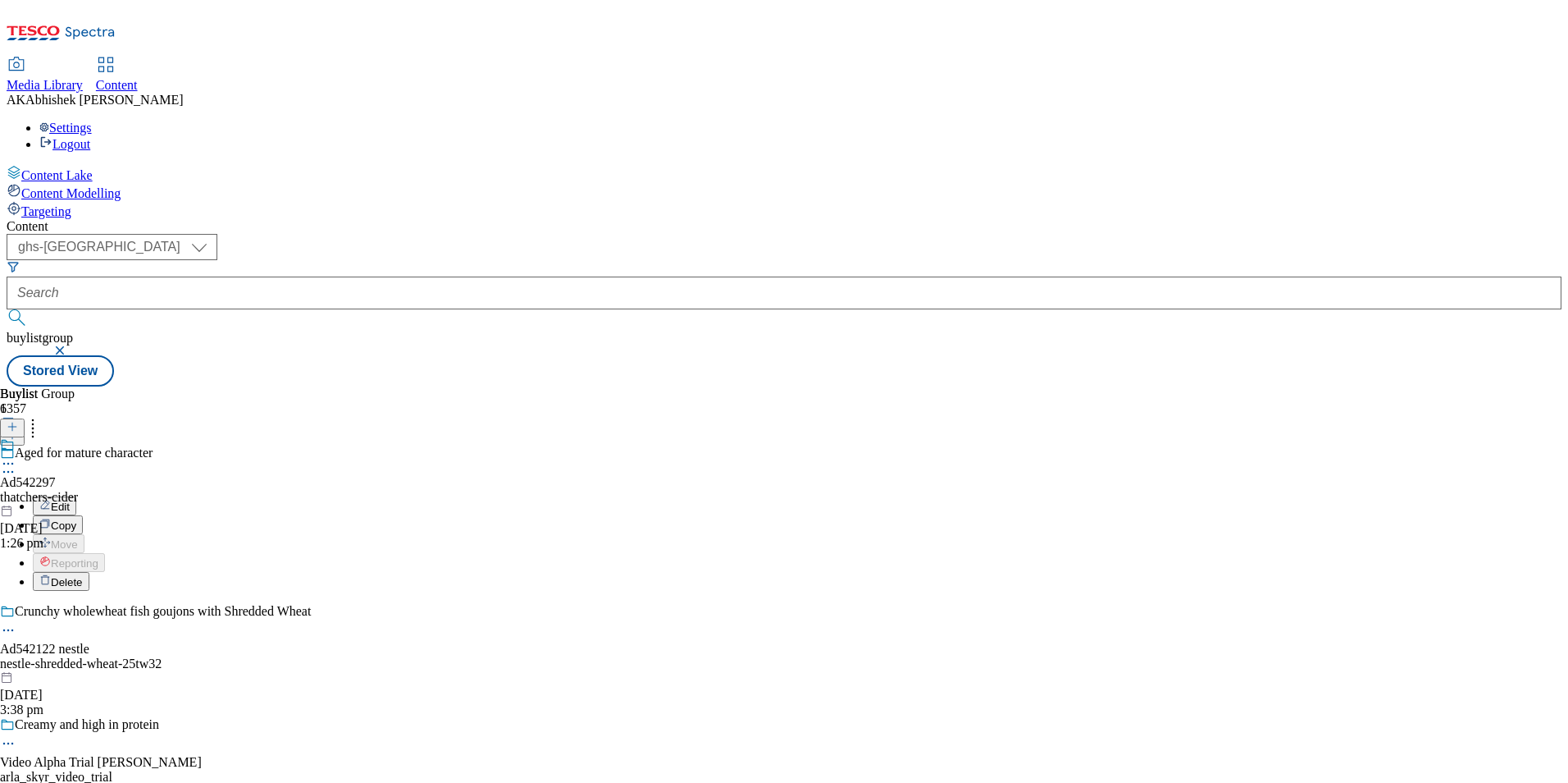
click at [70, 501] on span "Edit" at bounding box center [60, 507] width 19 height 12
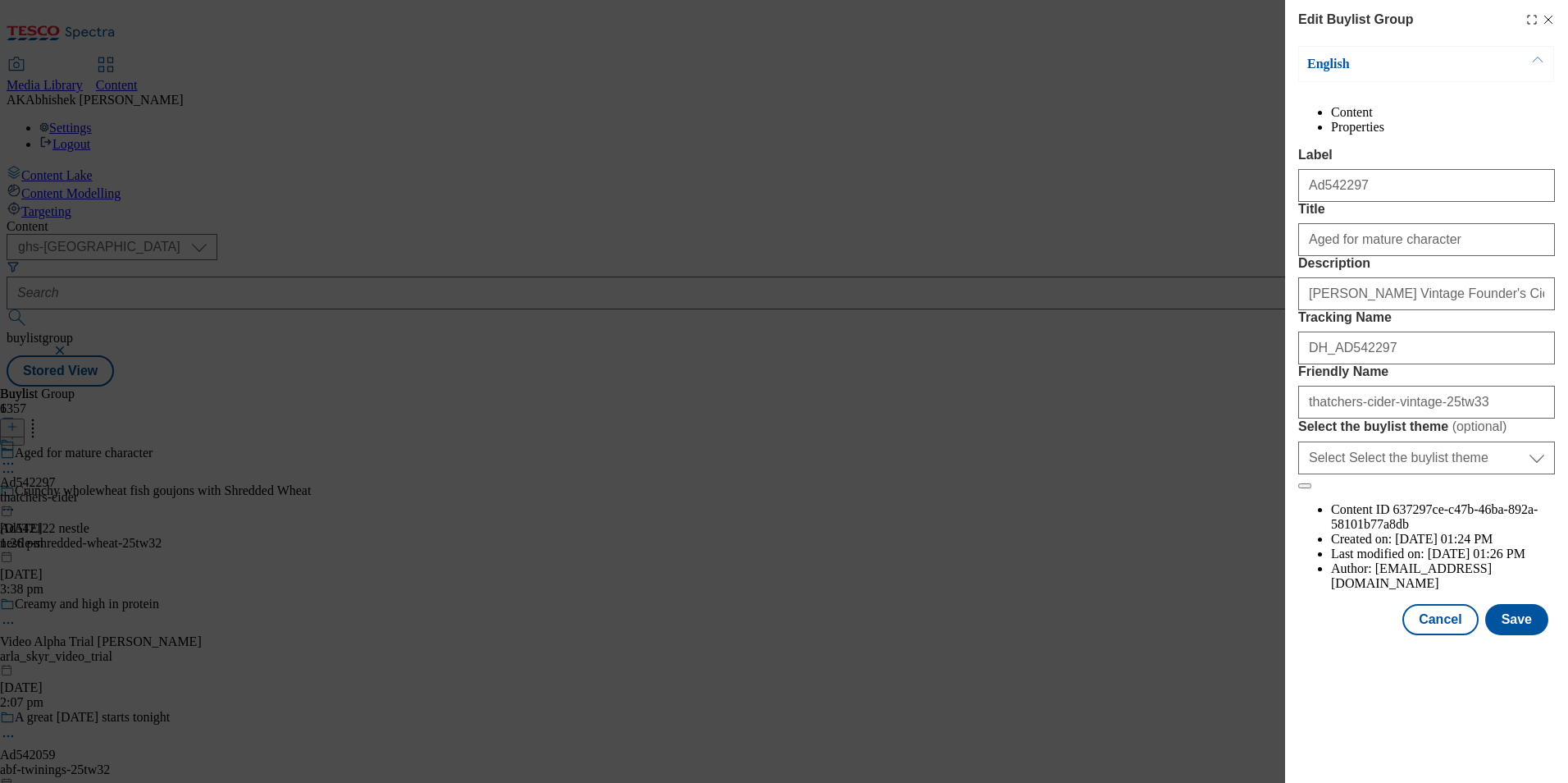
scroll to position [334, 0]
drag, startPoint x: 1457, startPoint y: 300, endPoint x: 887, endPoint y: 294, distance: 570.0
click at [887, 294] on div "Edit Buylist Group English Content Properties Label Ad542297 Title Aged for mat…" at bounding box center [784, 391] width 1568 height 783
click at [1499, 635] on button "Save" at bounding box center [1517, 619] width 64 height 31
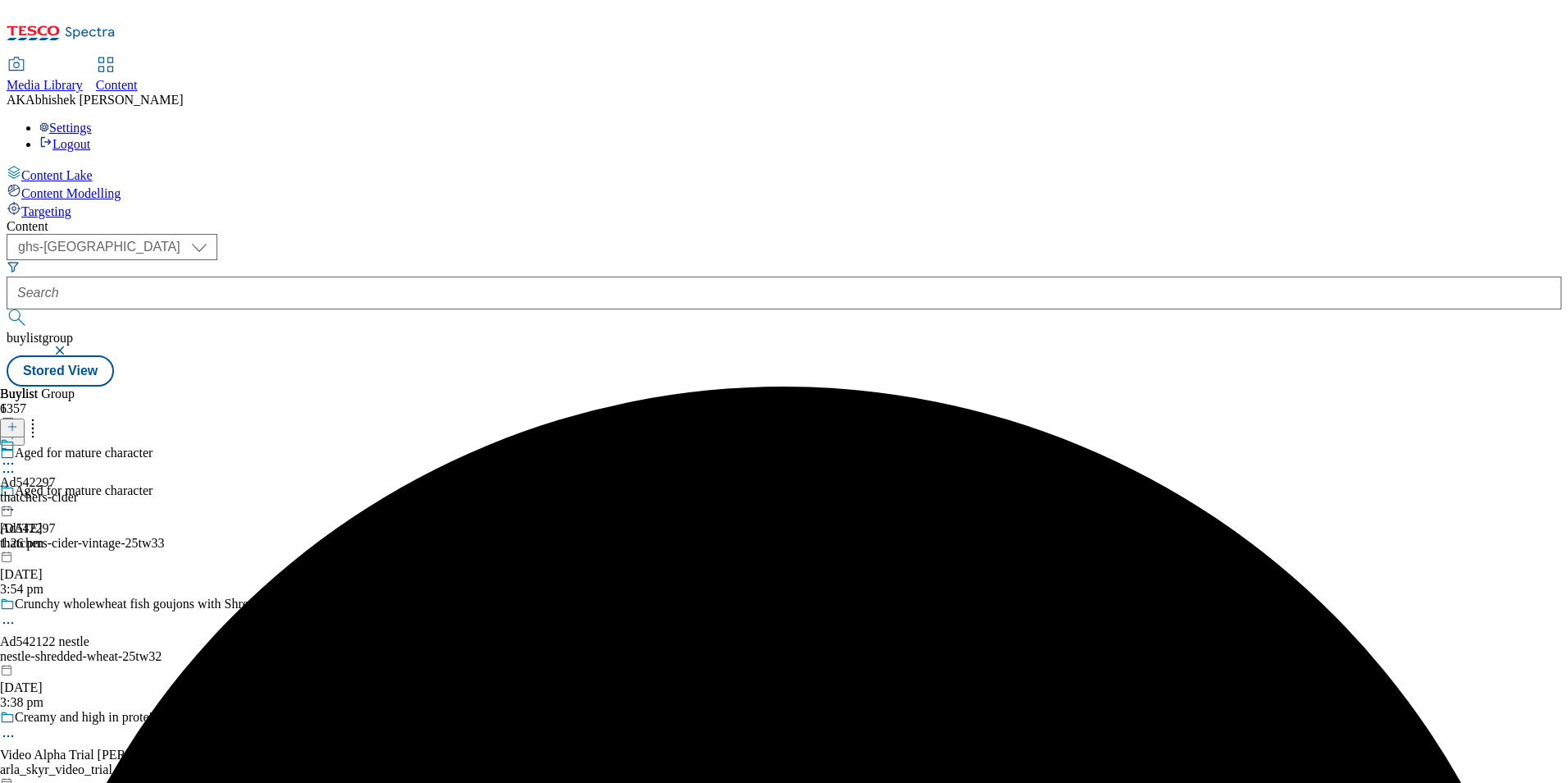
click at [17, 456] on icon at bounding box center [8, 463] width 17 height 17
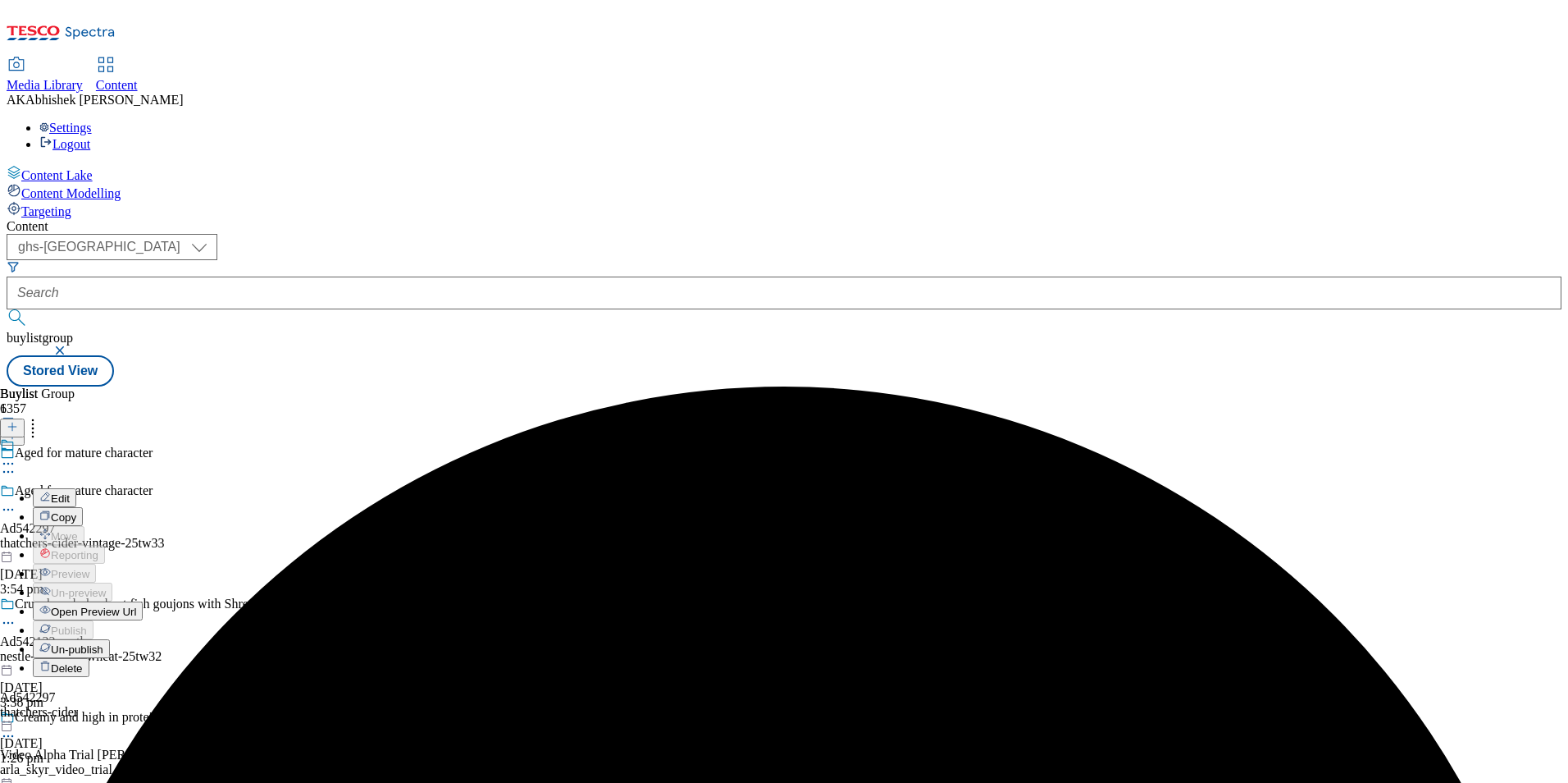
click at [70, 492] on span "Edit" at bounding box center [60, 498] width 19 height 12
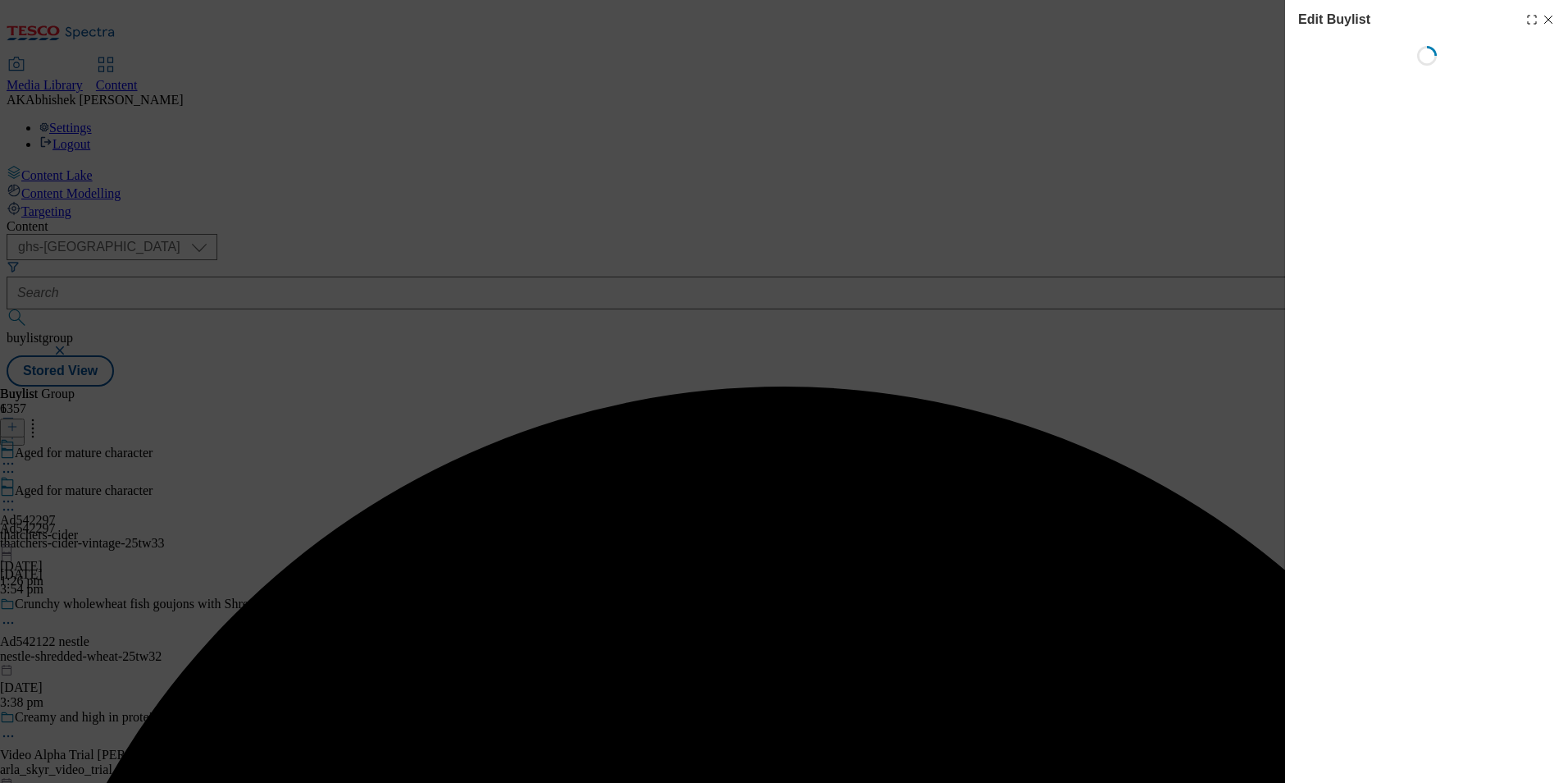
select select "tactical"
select select "supplier funded short term 1-3 weeks"
select select "dunnhumby"
select select "Banner"
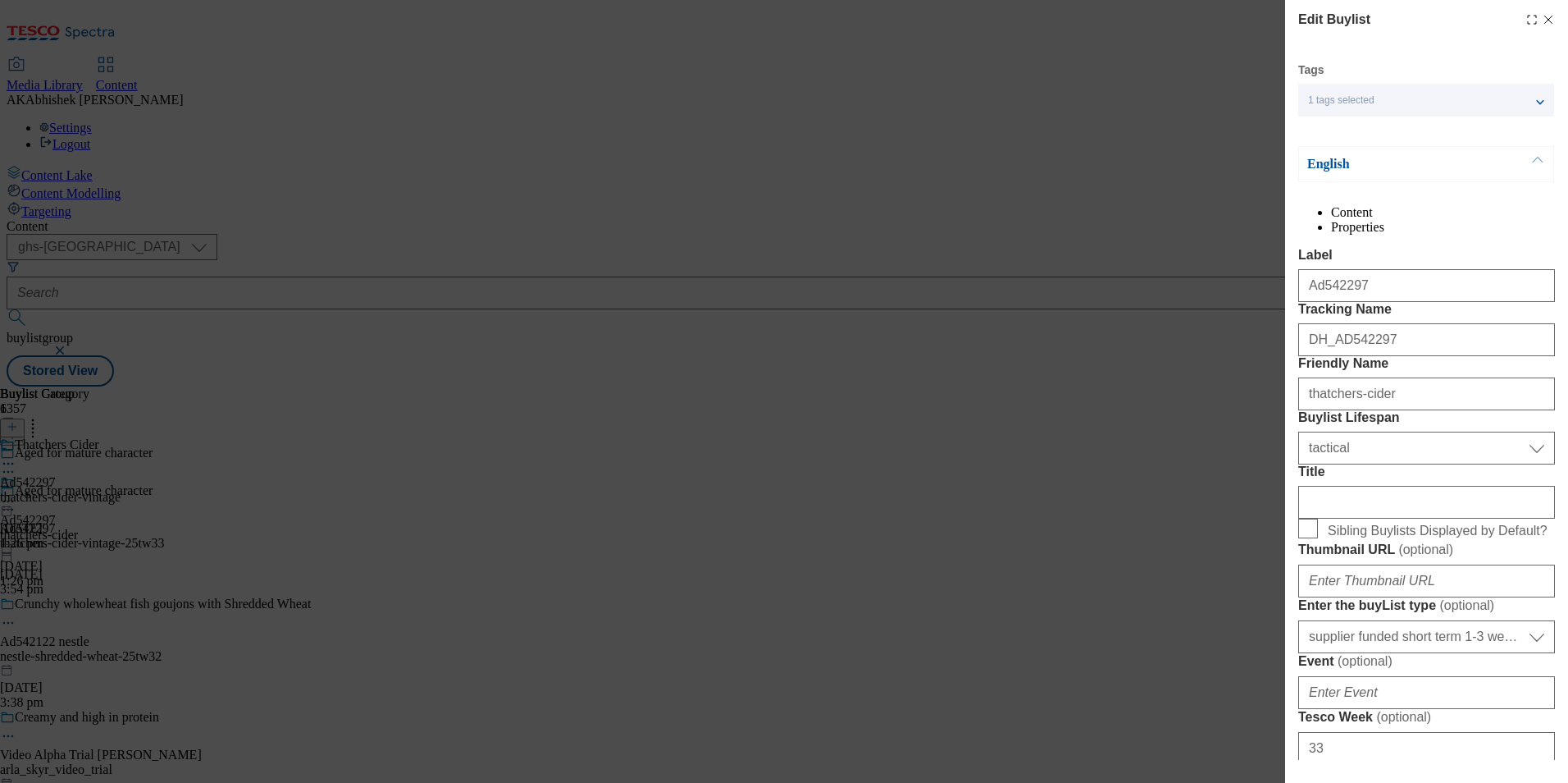
scroll to position [82, 0]
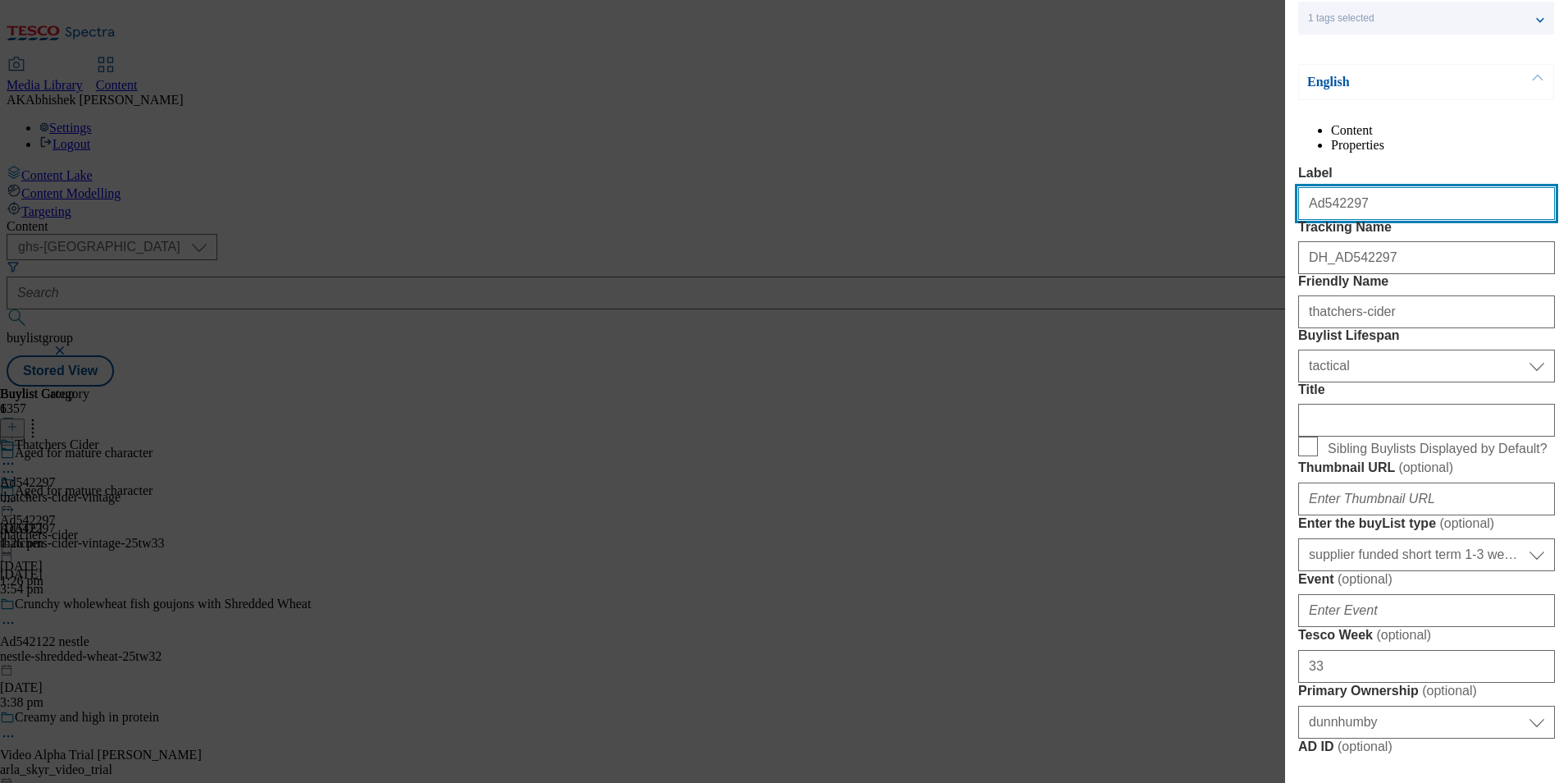
drag, startPoint x: 1373, startPoint y: 241, endPoint x: 1242, endPoint y: 226, distance: 131.9
click at [1242, 226] on div "Edit Buylist Tags 1 tags selected buylist English Content Properties Label Ad54…" at bounding box center [784, 391] width 1568 height 783
click at [1472, 274] on div "DH_AD542297" at bounding box center [1426, 253] width 257 height 39
drag, startPoint x: 1377, startPoint y: 240, endPoint x: 1266, endPoint y: 234, distance: 111.2
click at [1266, 234] on div "Edit Buylist Tags 1 tags selected buylist English Content Properties Label Ad54…" at bounding box center [784, 391] width 1568 height 783
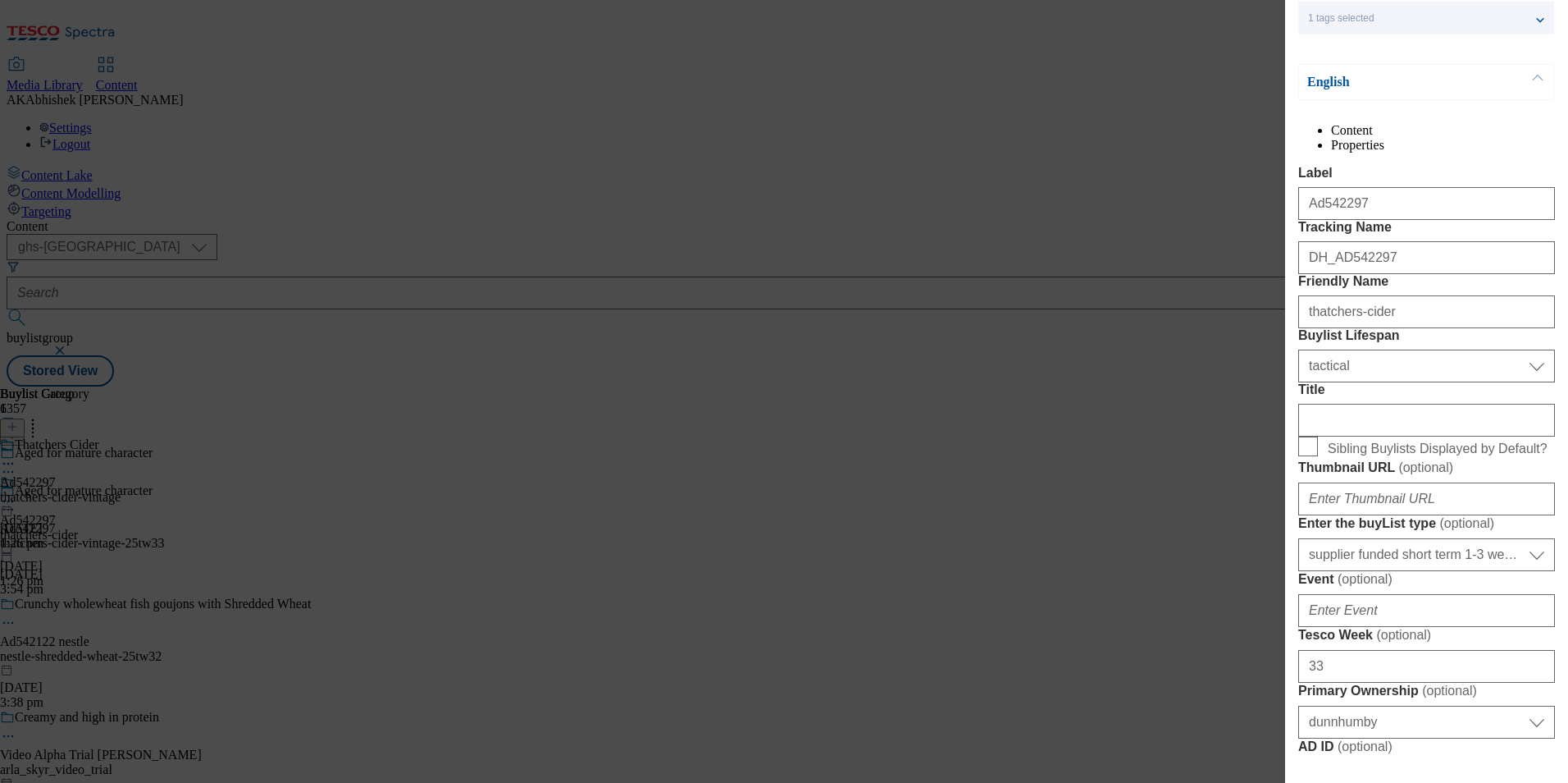
click at [1405, 234] on label "Tracking Name" at bounding box center [1426, 226] width 257 height 15
click at [1405, 274] on input "DH_AD542297" at bounding box center [1426, 258] width 257 height 33
click at [1424, 180] on label "Label" at bounding box center [1426, 172] width 257 height 15
click at [1424, 209] on input "Ad542297" at bounding box center [1426, 204] width 257 height 33
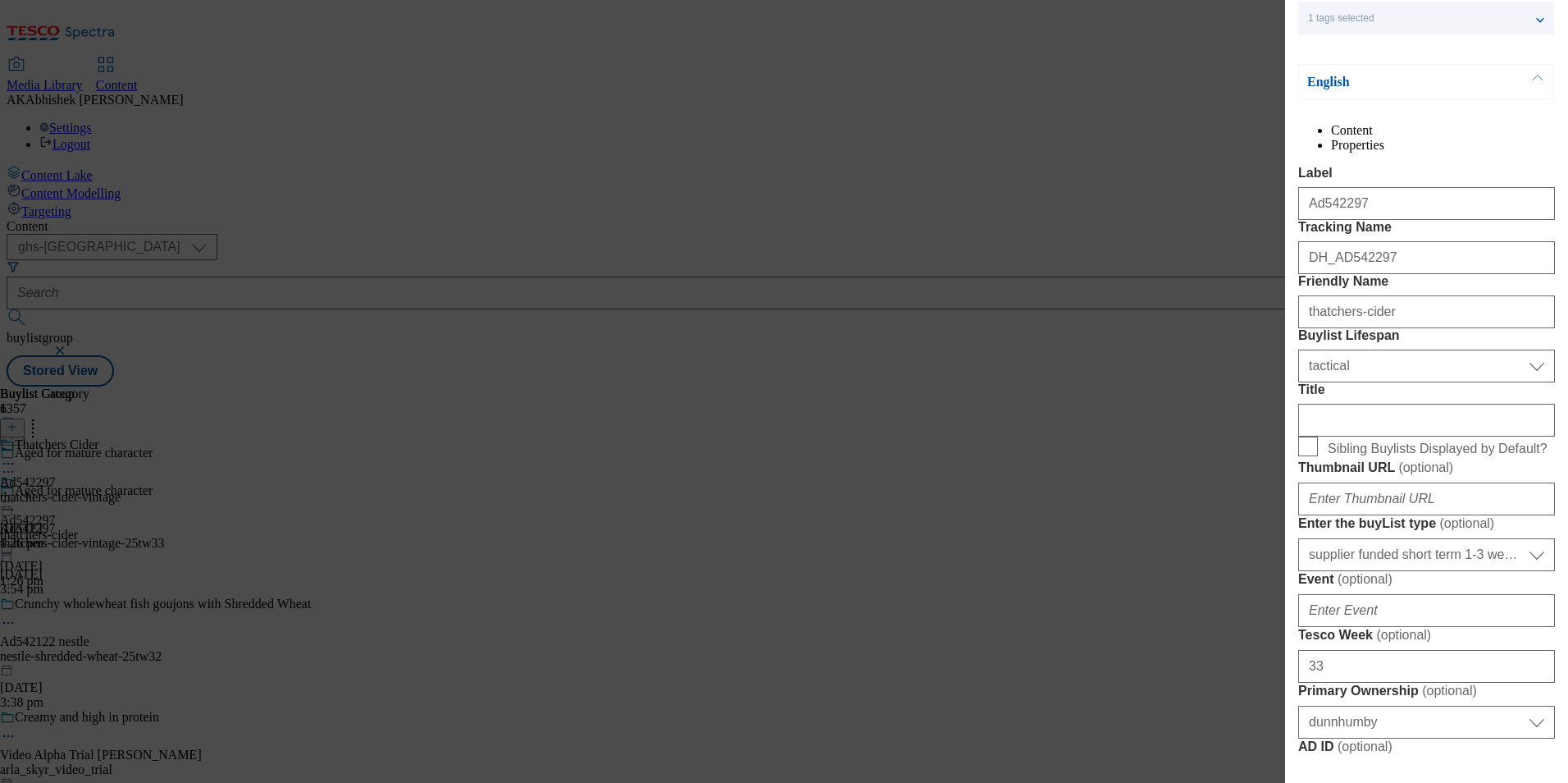
drag, startPoint x: 1393, startPoint y: 321, endPoint x: 1251, endPoint y: 310, distance: 142.4
click at [1251, 310] on div "Edit Buylist Tags 1 tags selected buylist English Content Properties Label Ad54…" at bounding box center [784, 391] width 1568 height 783
drag, startPoint x: 1395, startPoint y: 242, endPoint x: 1208, endPoint y: 236, distance: 187.1
click at [1208, 236] on div "Edit Buylist Tags 1 tags selected buylist English Content Properties Label Ad54…" at bounding box center [784, 391] width 1568 height 783
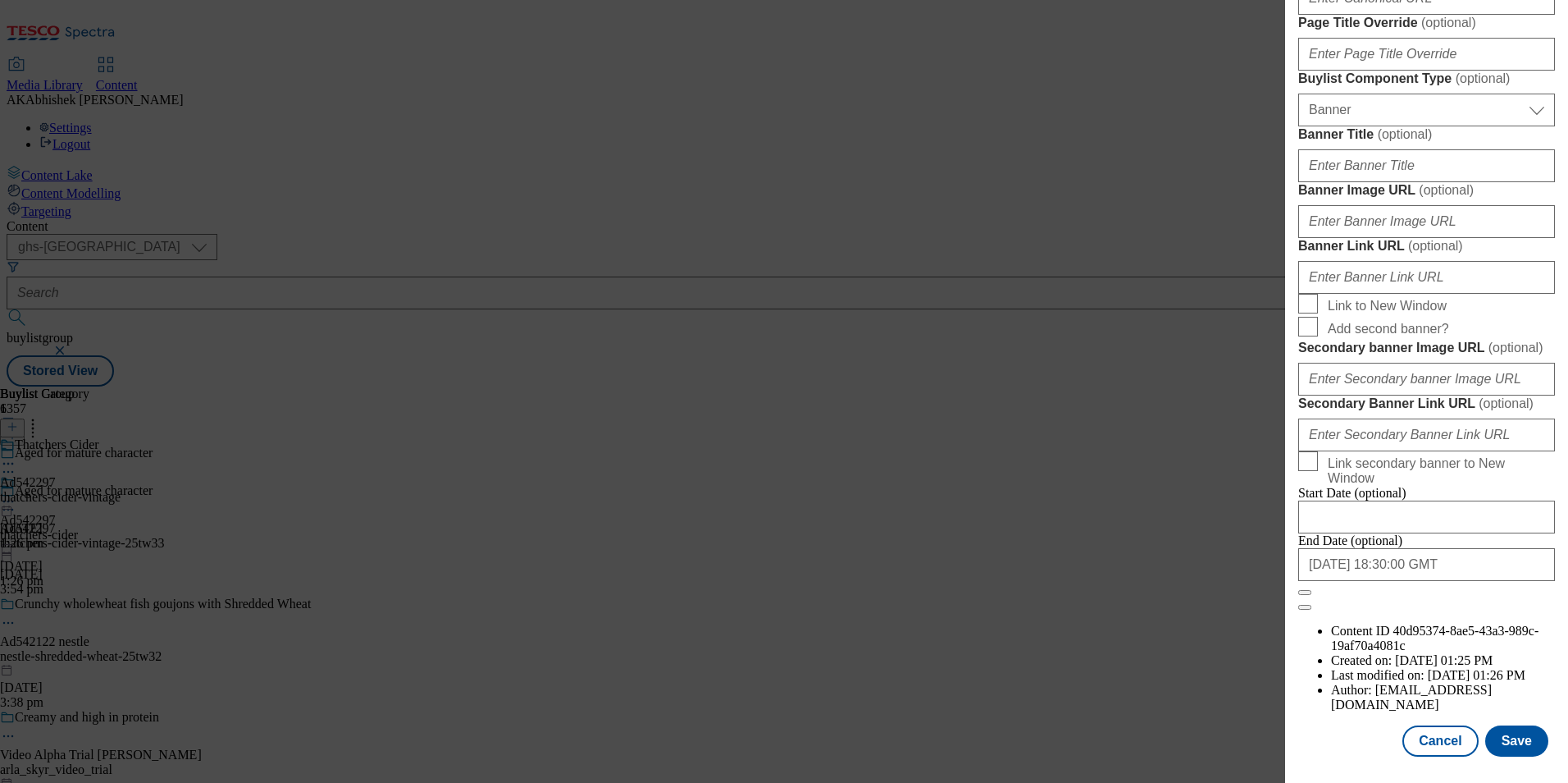
scroll to position [1604, 0]
click at [1472, 581] on input "2026-01-02 18:30:00 GMT" at bounding box center [1426, 564] width 257 height 33
select select "2026"
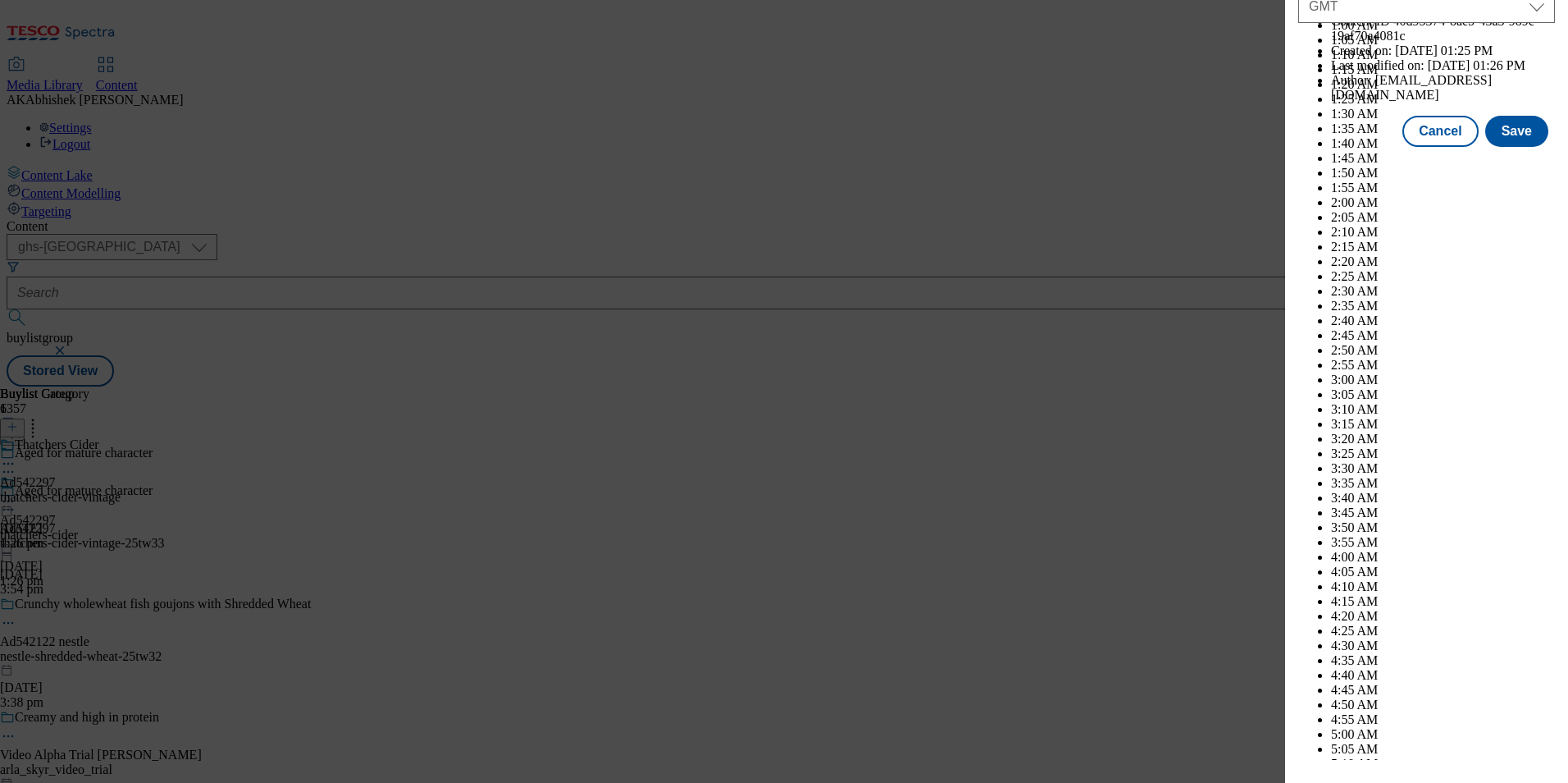
scroll to position [6731, 0]
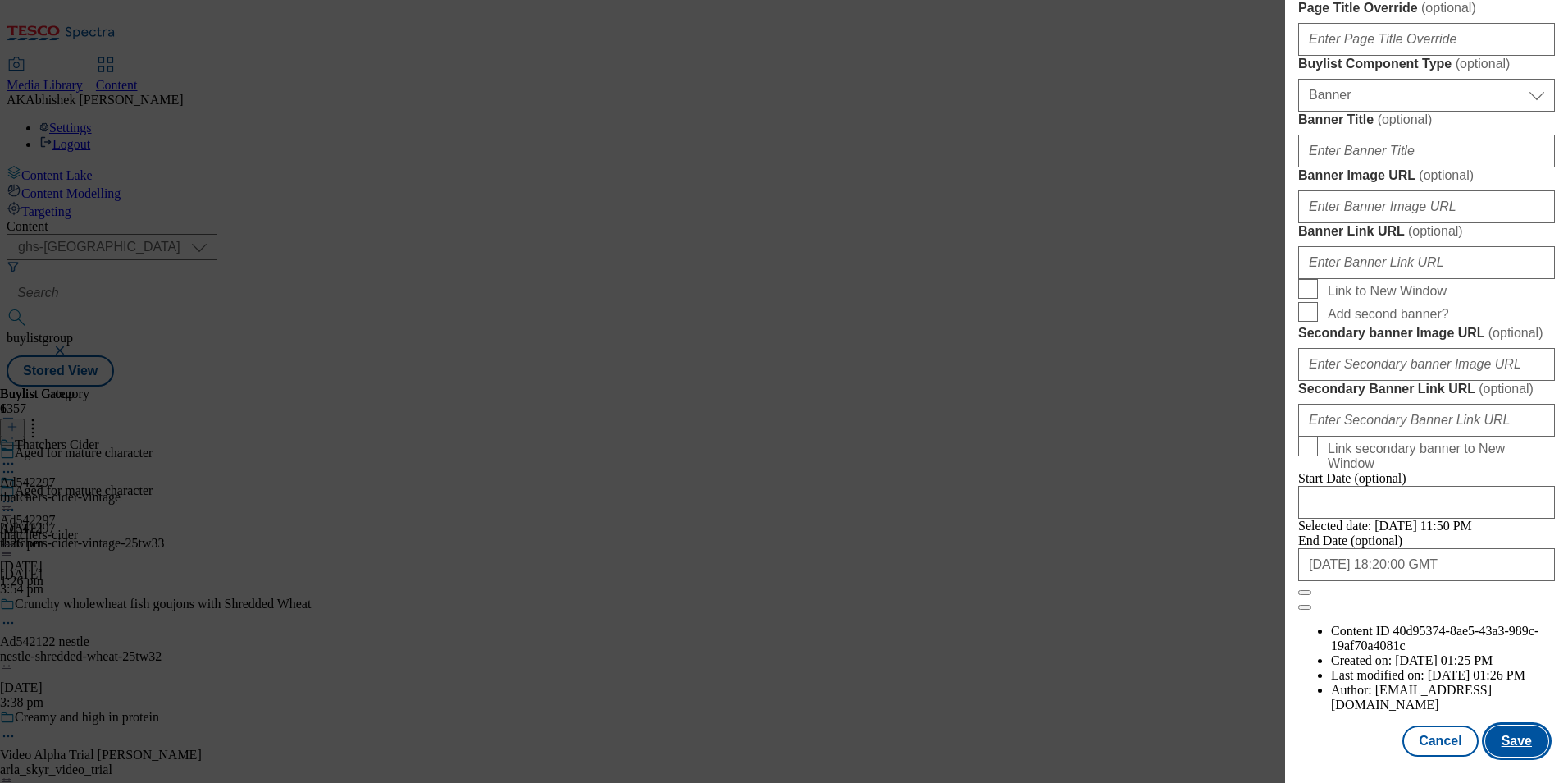
click at [1505, 735] on button "Save" at bounding box center [1517, 741] width 64 height 31
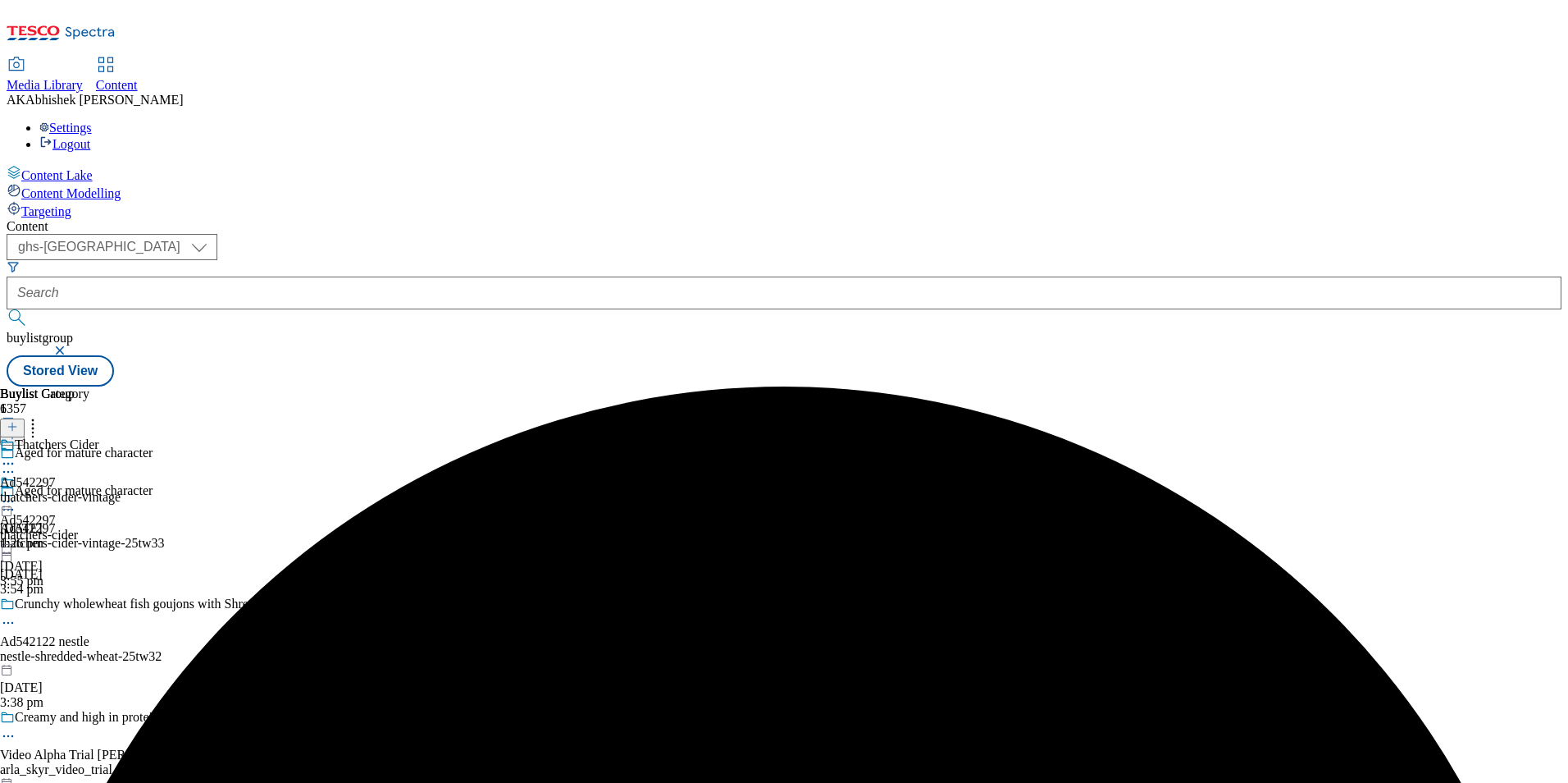
click at [17, 456] on icon at bounding box center [8, 463] width 17 height 17
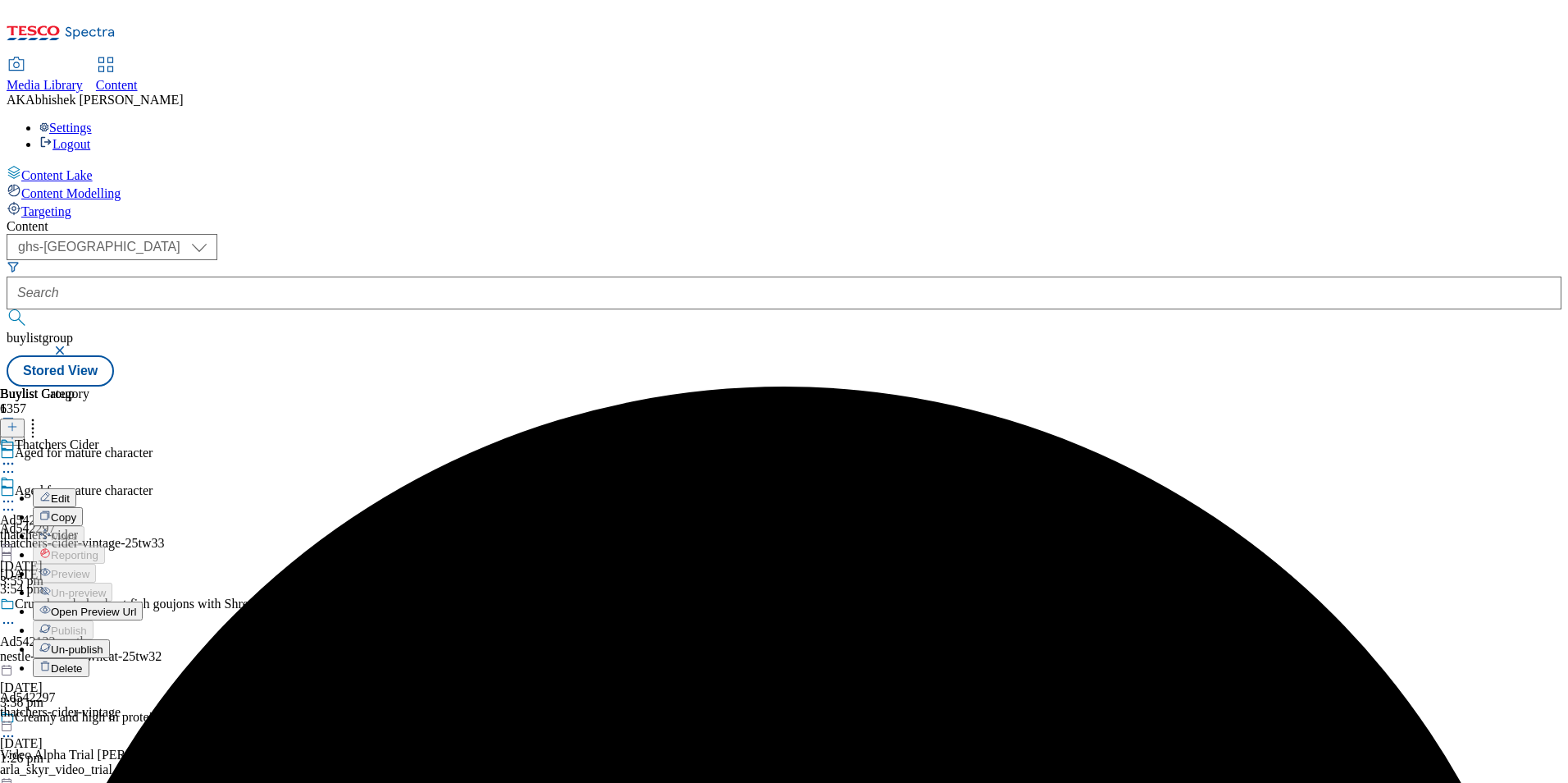
click at [70, 492] on span "Edit" at bounding box center [60, 498] width 19 height 12
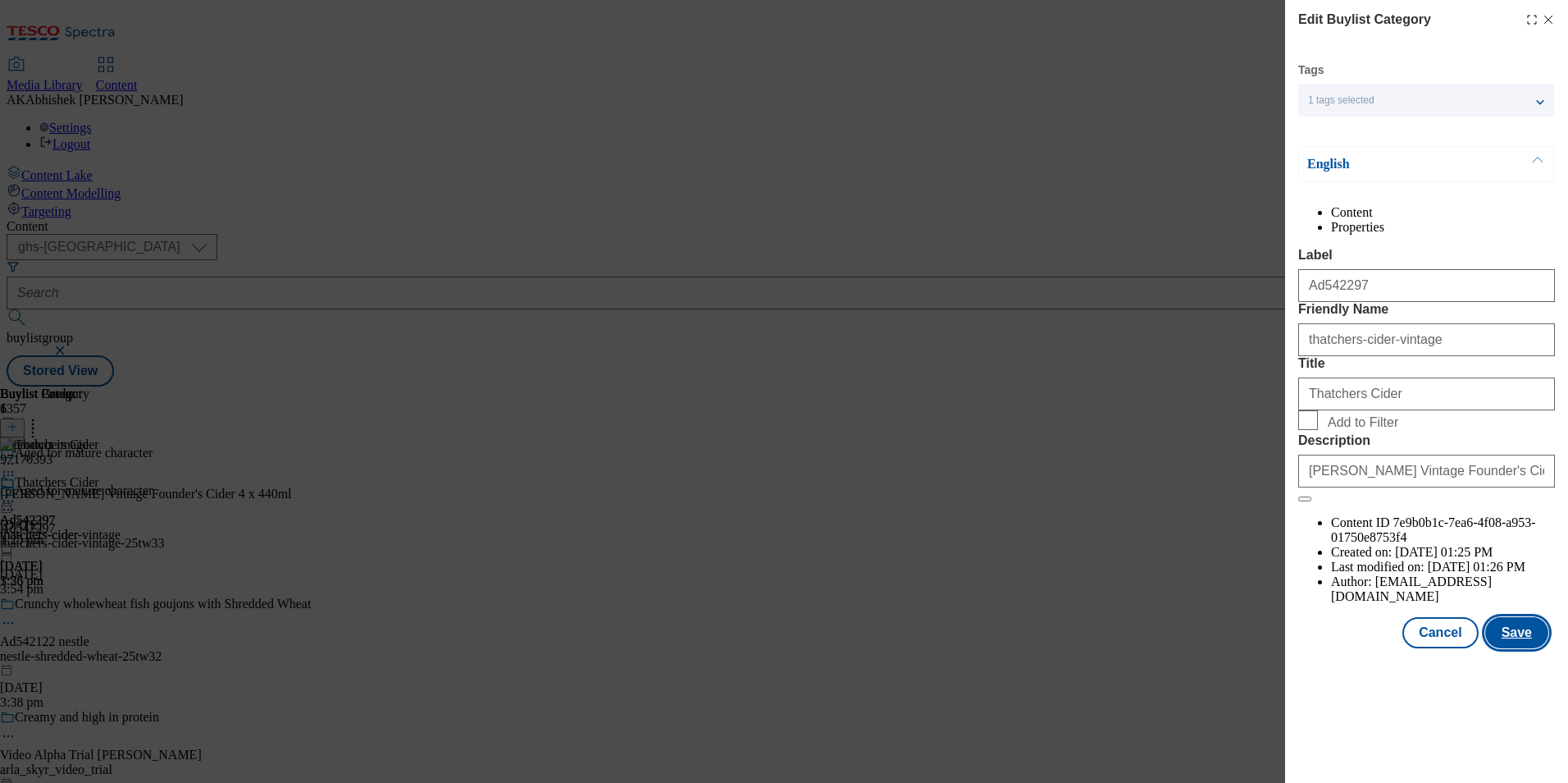
click at [1536, 648] on button "Save" at bounding box center [1517, 632] width 64 height 31
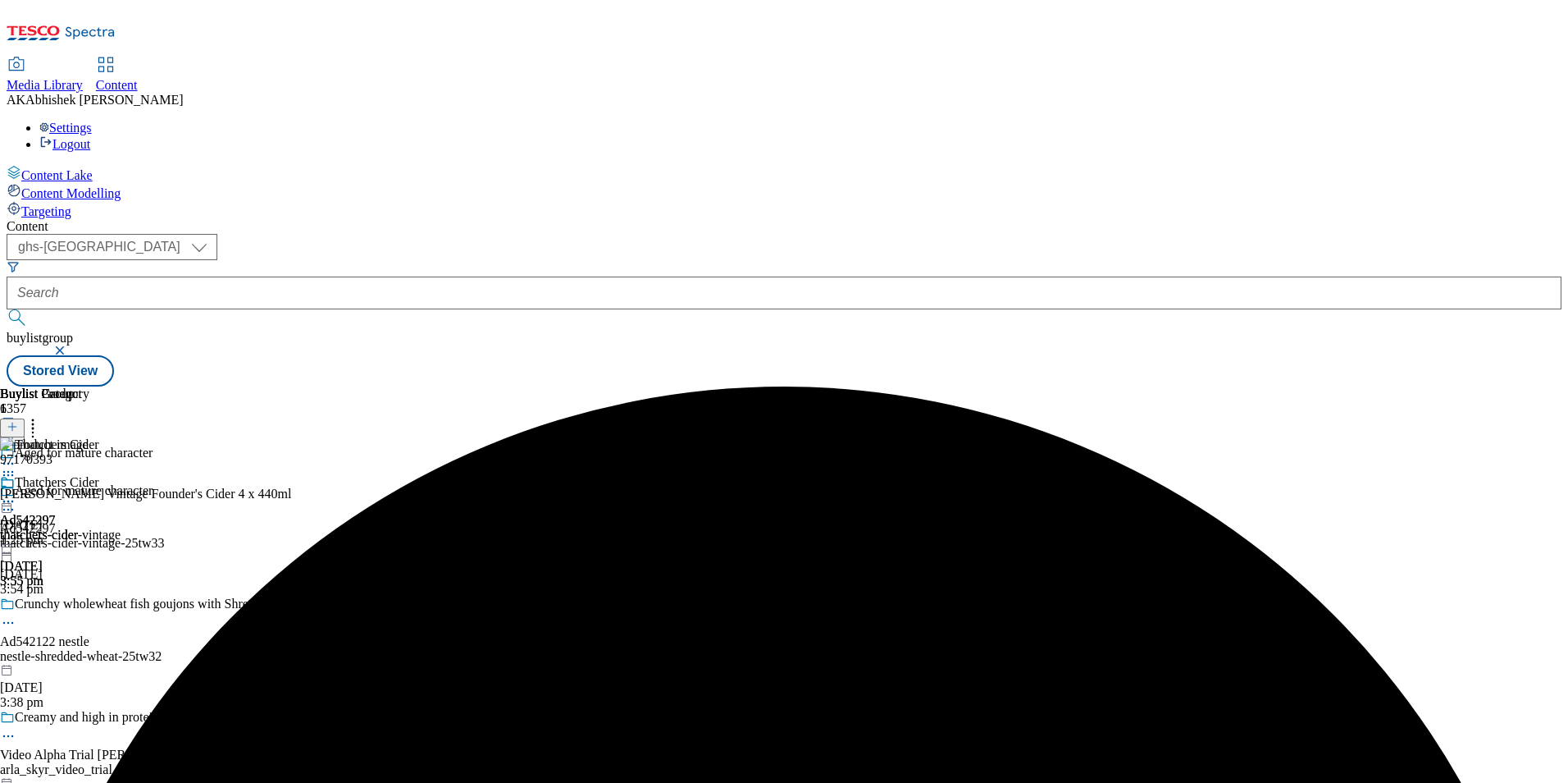
click at [17, 493] on icon at bounding box center [8, 501] width 17 height 17
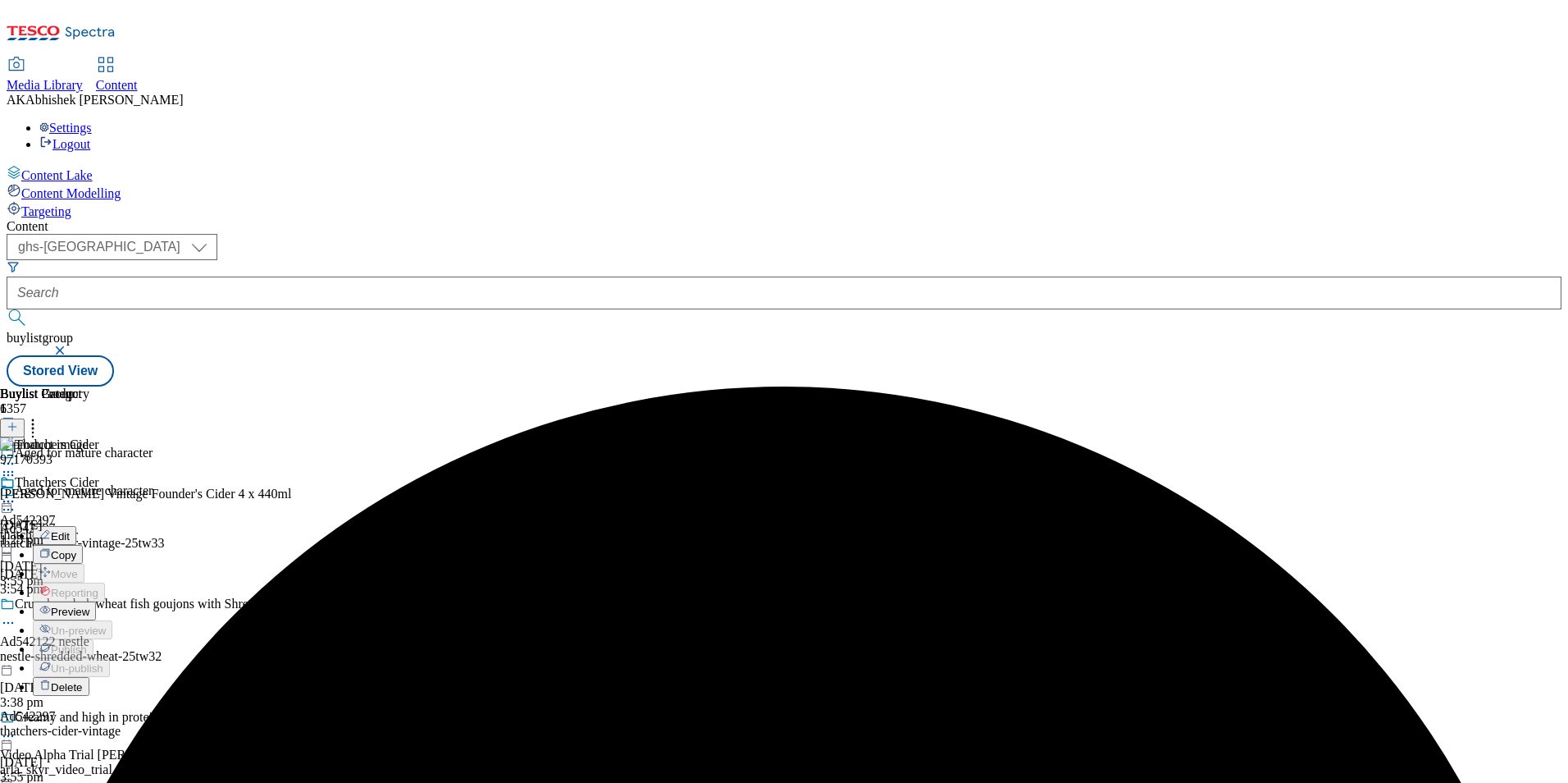
click at [90, 605] on span "Preview" at bounding box center [70, 611] width 38 height 12
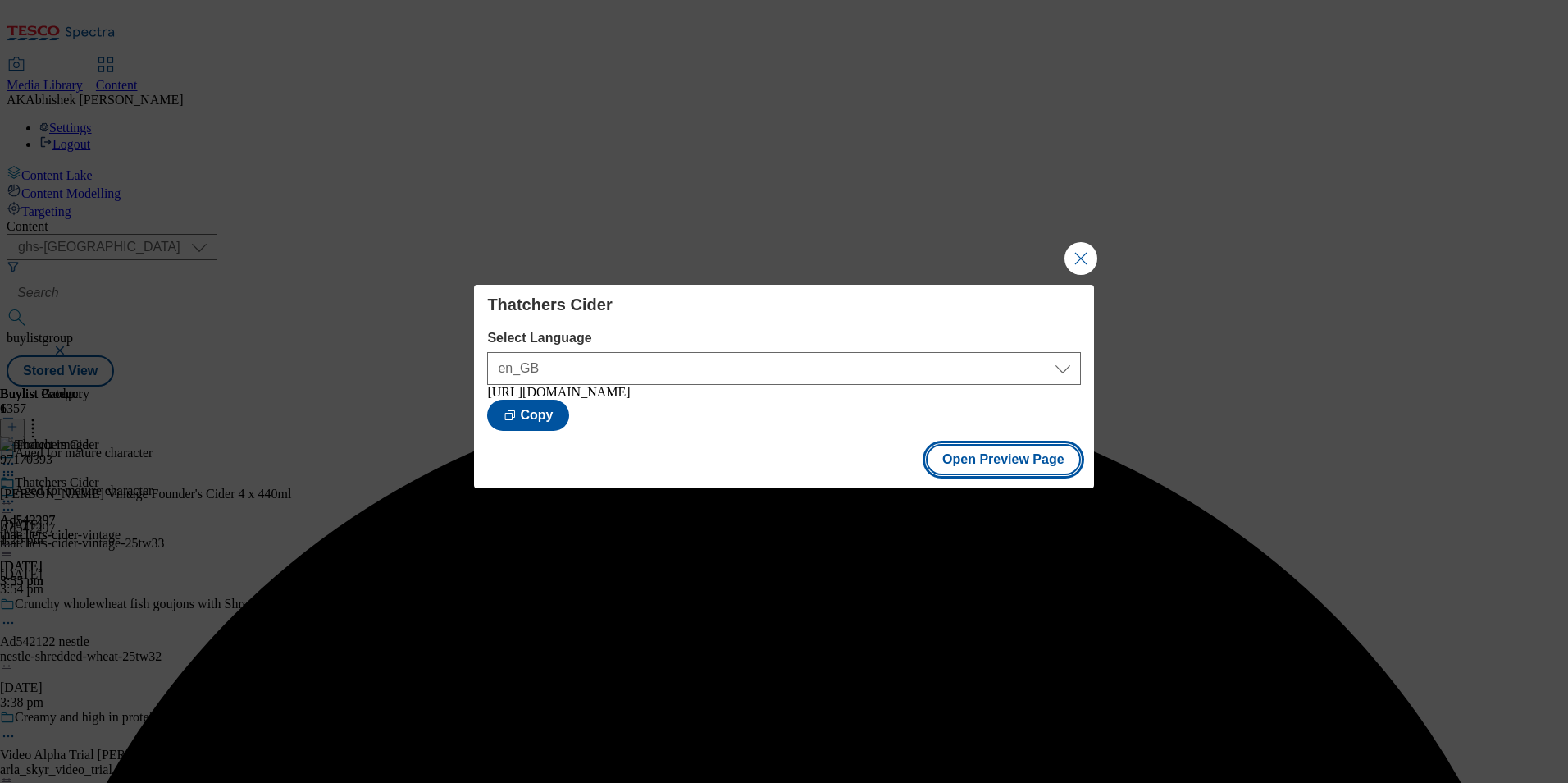
click at [1036, 462] on button "Open Preview Page" at bounding box center [1004, 460] width 155 height 31
click at [1080, 246] on button "Close Modal" at bounding box center [1081, 259] width 33 height 33
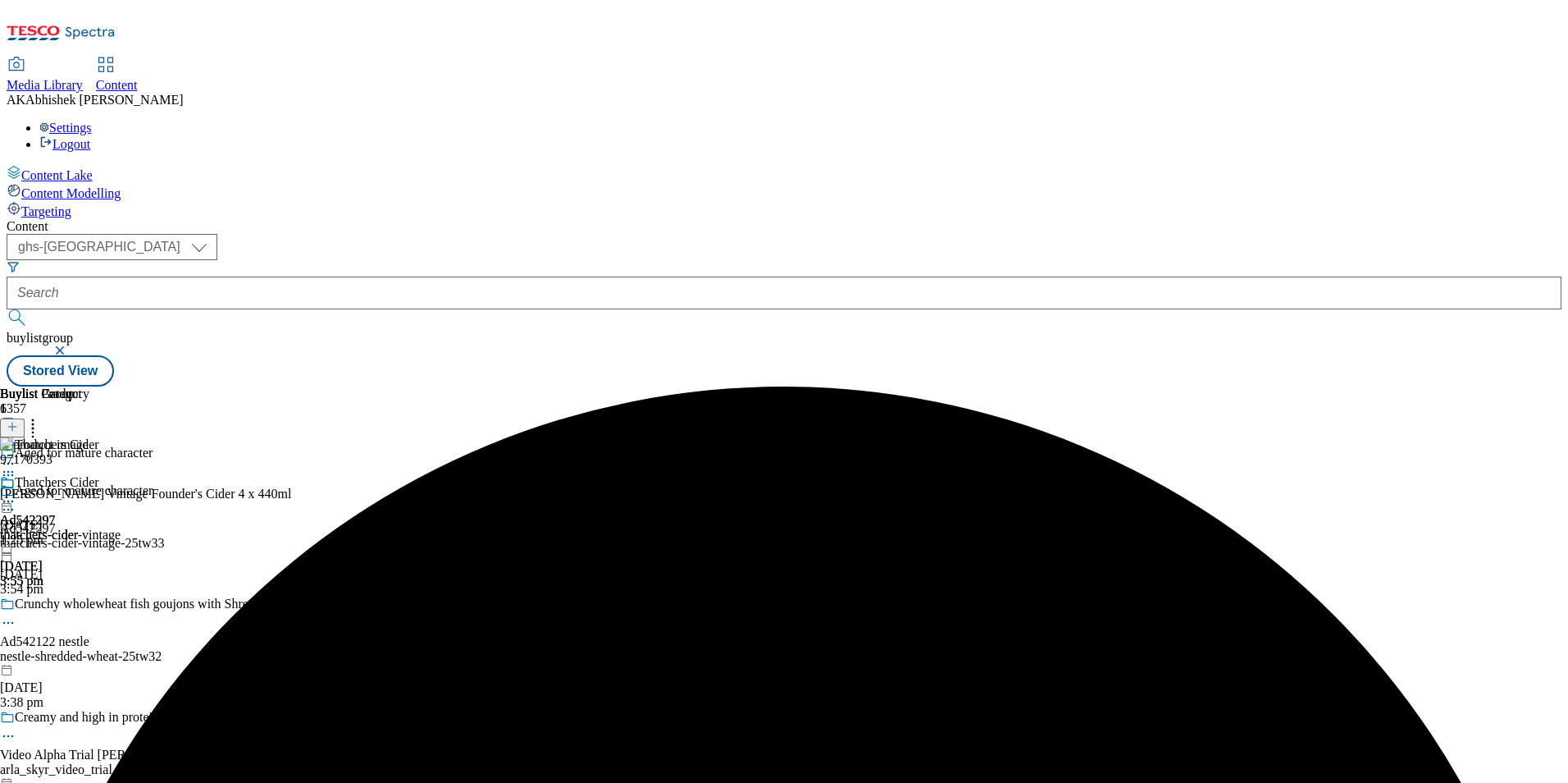
click at [17, 493] on icon at bounding box center [8, 501] width 17 height 17
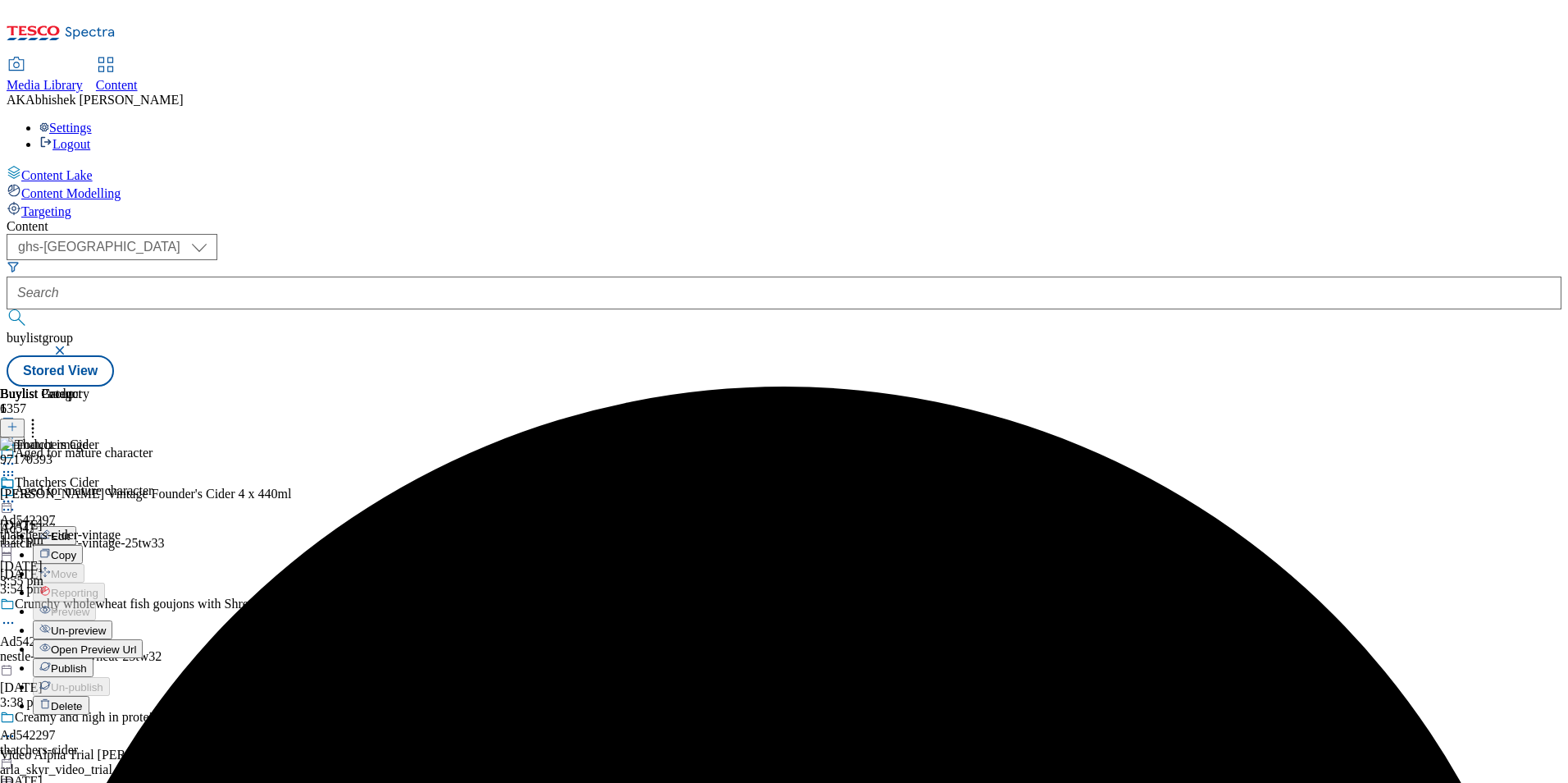
click at [87, 662] on span "Publish" at bounding box center [68, 668] width 36 height 12
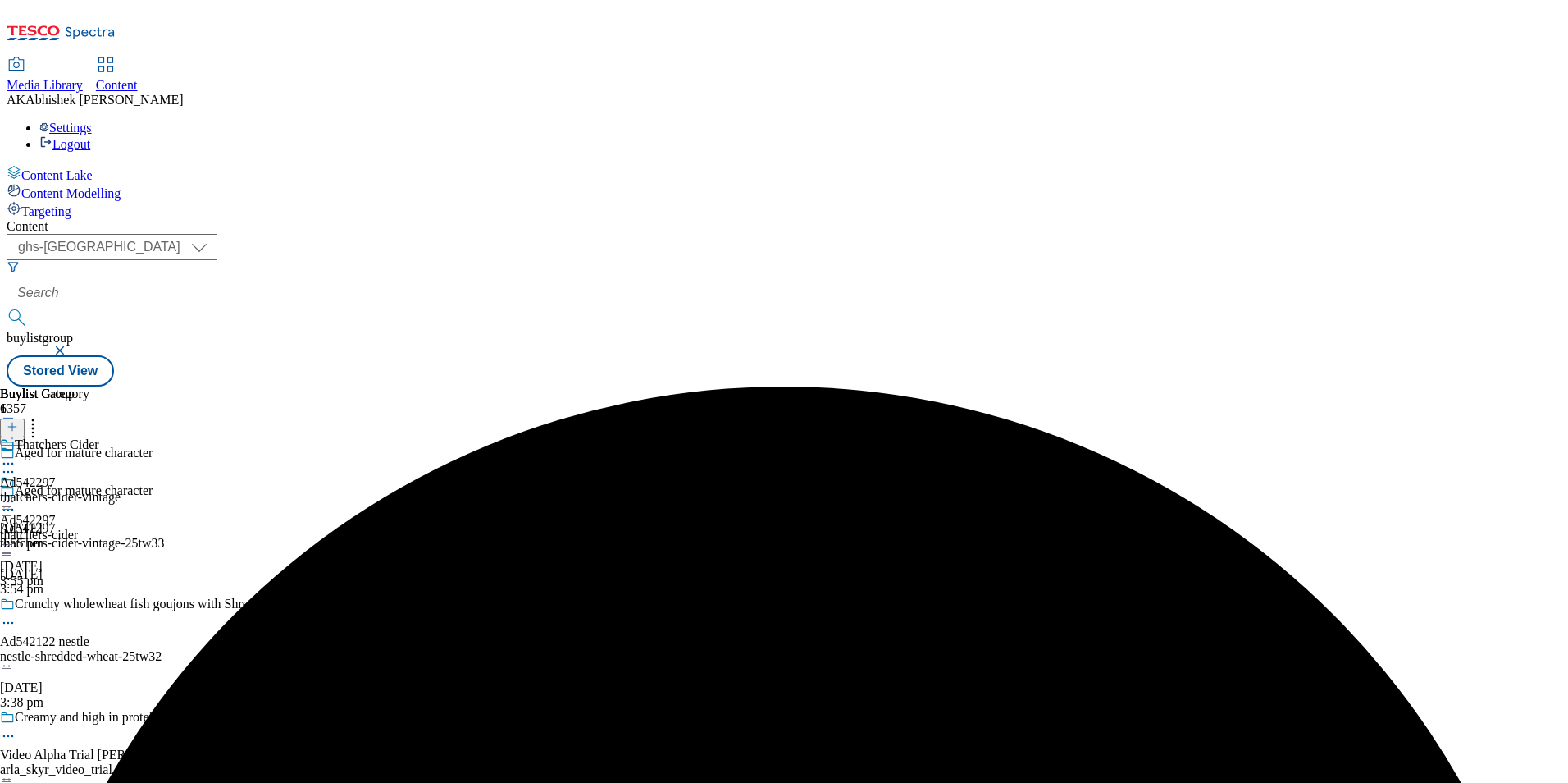
click at [120, 489] on div "thatchers-cider-vintage" at bounding box center [60, 496] width 120 height 15
